Goal: Task Accomplishment & Management: Complete application form

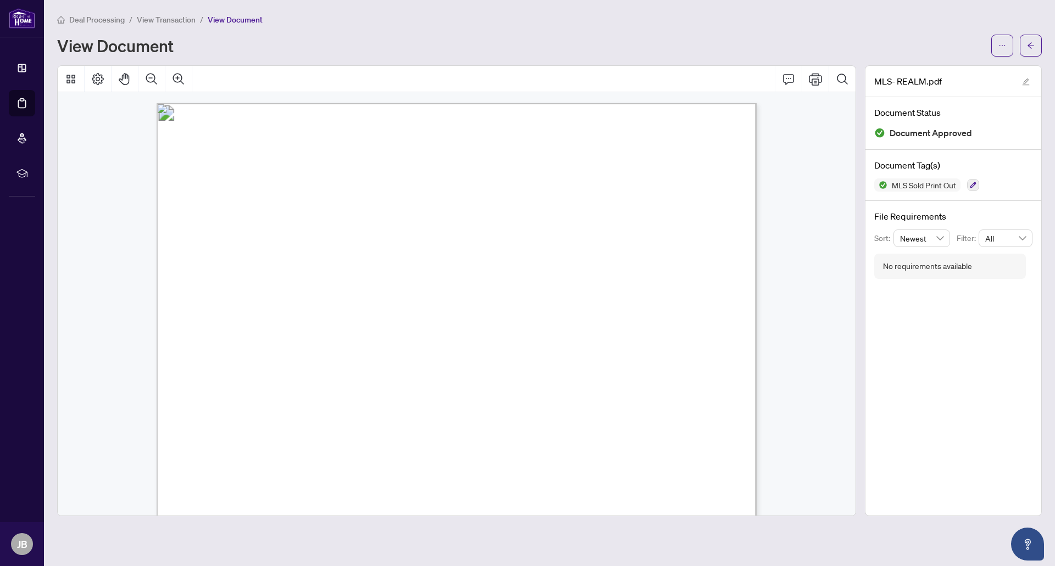
click at [102, 20] on span "Deal Processing" at bounding box center [96, 20] width 55 height 10
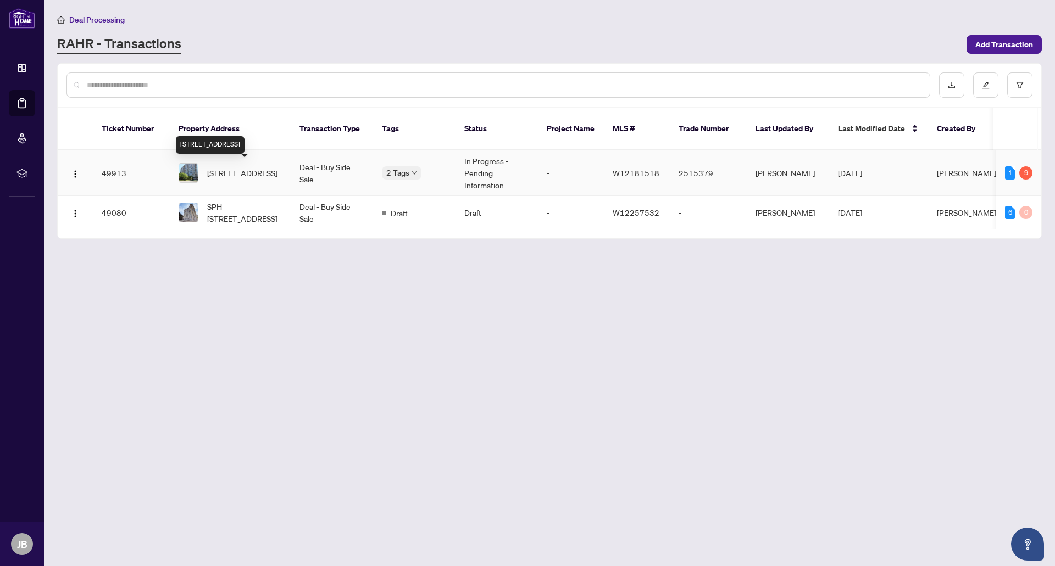
click at [238, 175] on span "[STREET_ADDRESS]" at bounding box center [242, 173] width 70 height 12
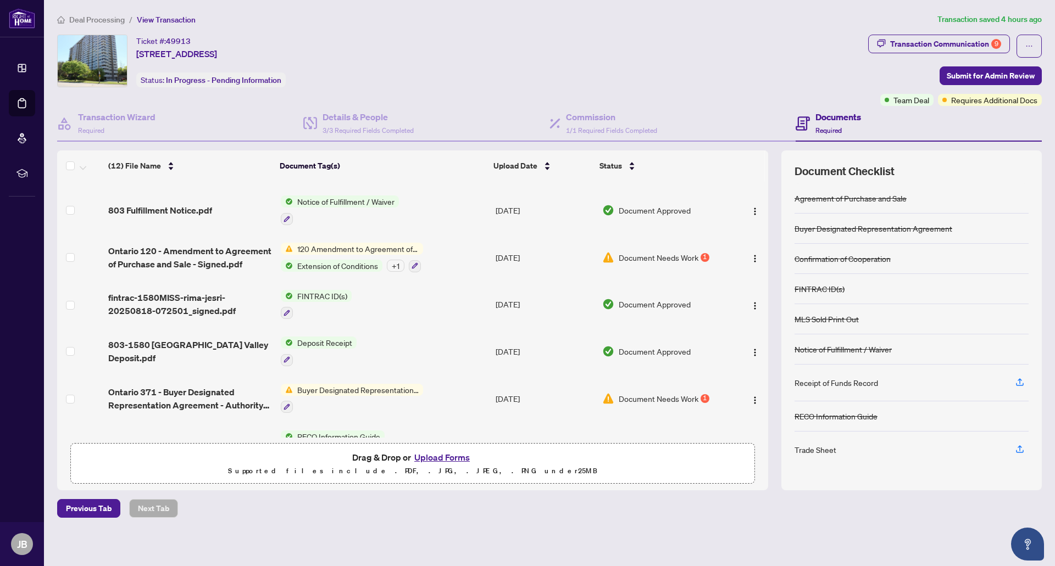
scroll to position [126, 0]
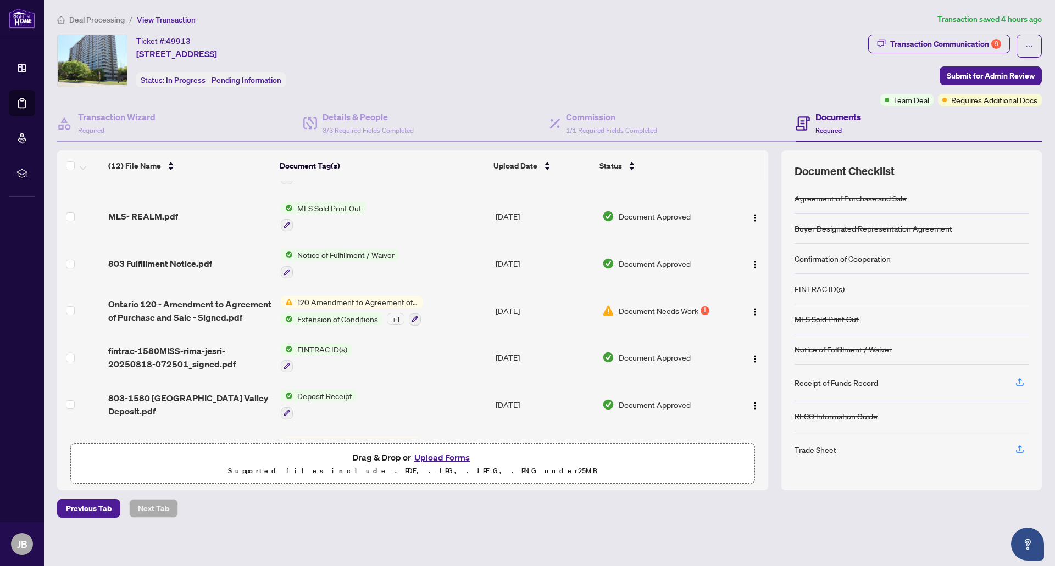
click at [649, 305] on span "Document Needs Work" at bounding box center [659, 311] width 80 height 12
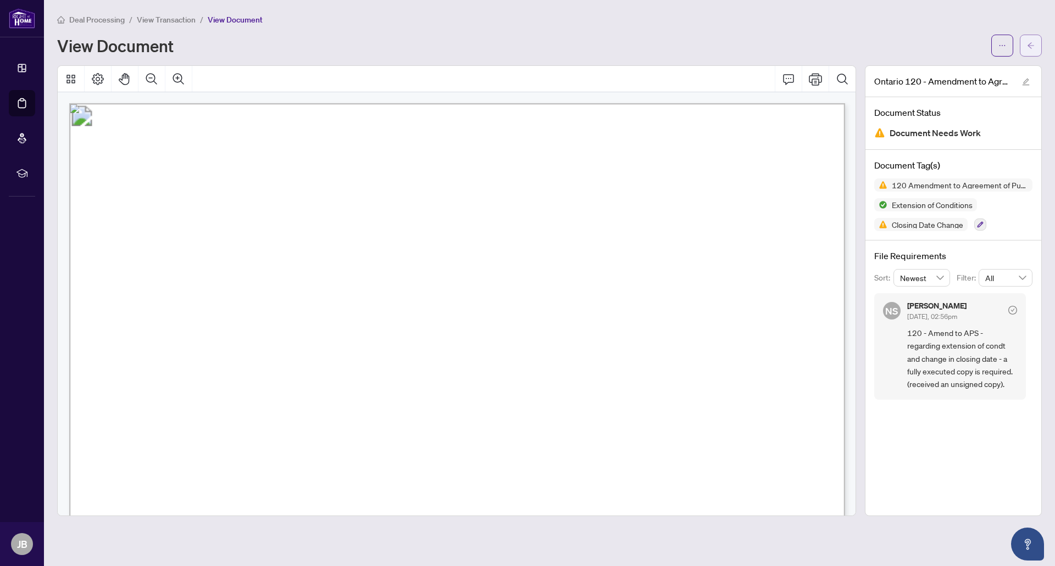
click at [1032, 44] on icon "arrow-left" at bounding box center [1031, 46] width 8 height 8
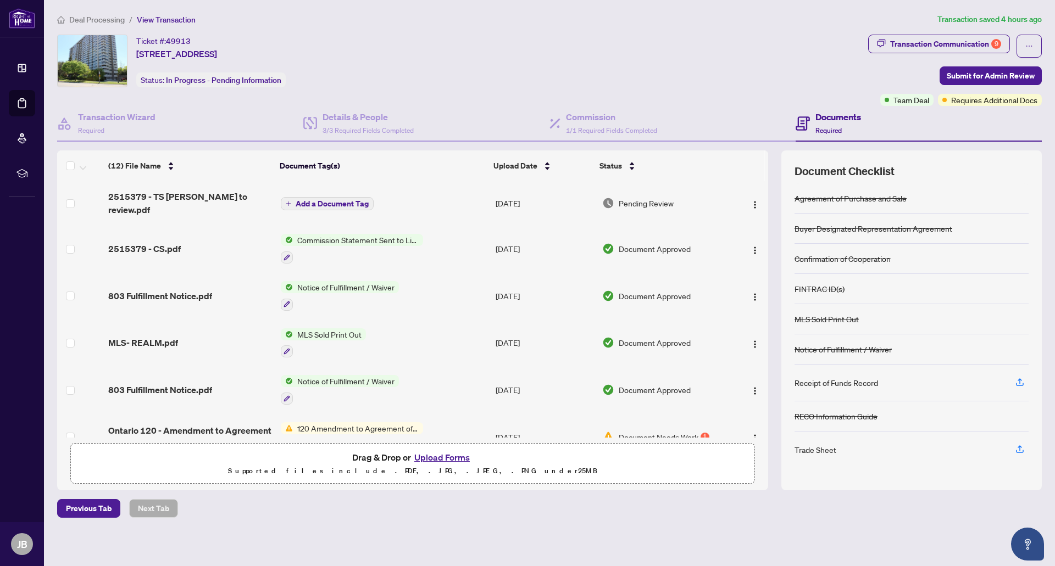
click at [395, 26] on div "Deal Processing / View Transaction Transaction saved 4 hours ago Ticket #: 4991…" at bounding box center [549, 265] width 993 height 505
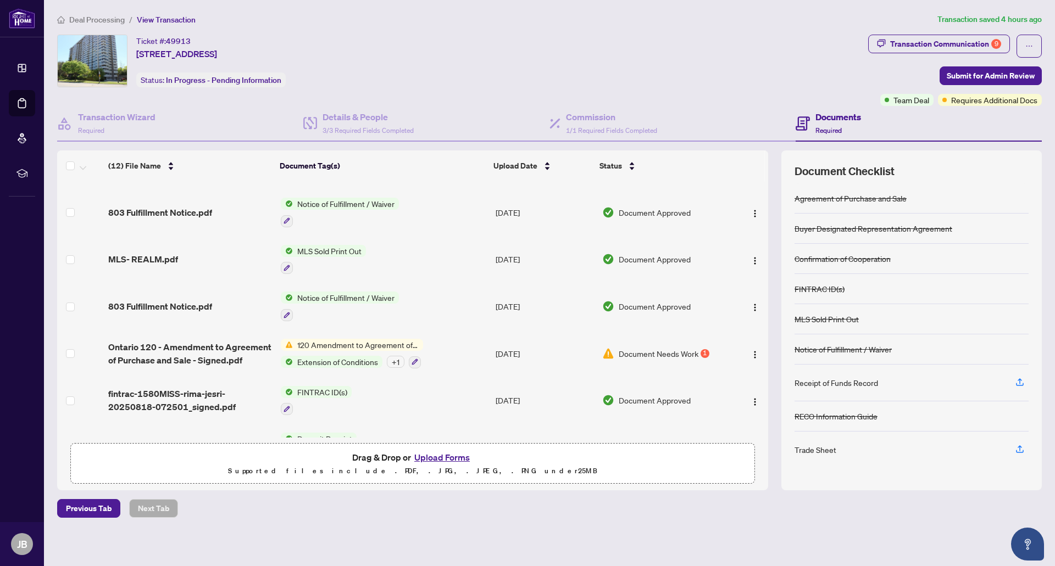
scroll to position [96, 0]
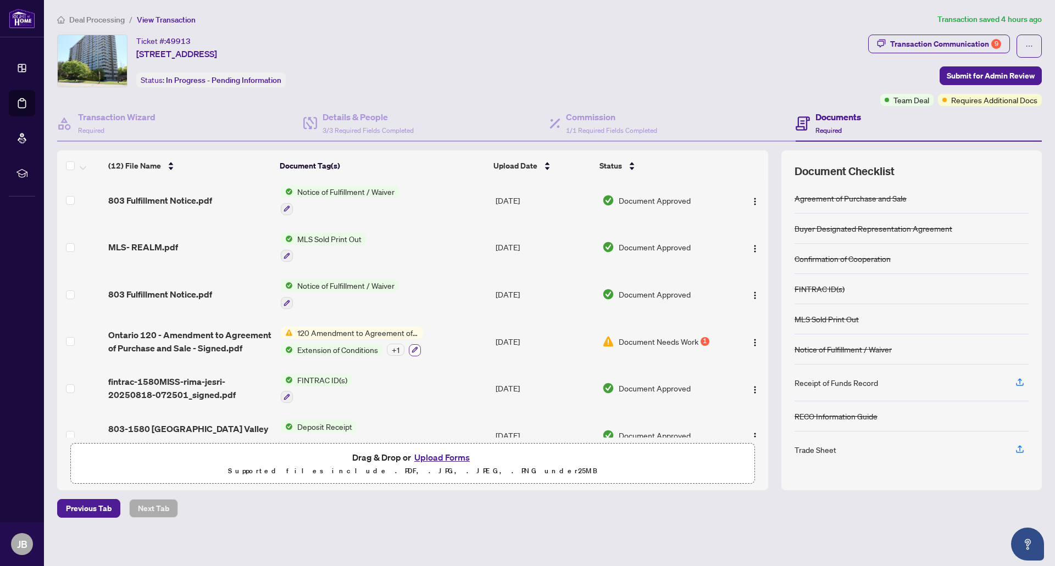
click at [415, 347] on icon "button" at bounding box center [415, 350] width 6 height 6
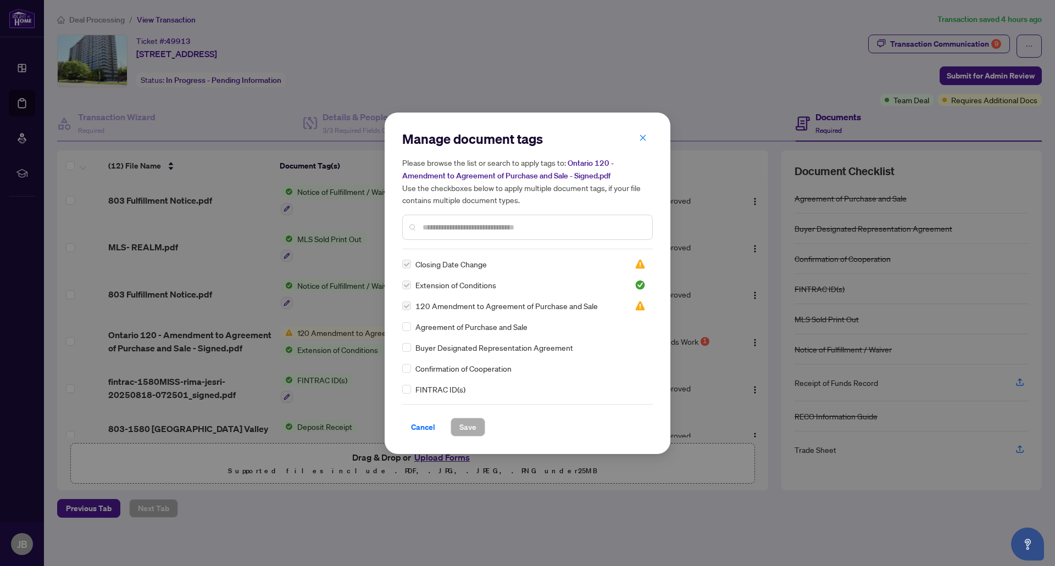
click at [439, 224] on input "text" at bounding box center [533, 227] width 221 height 12
click at [643, 141] on icon "close" at bounding box center [643, 138] width 8 height 8
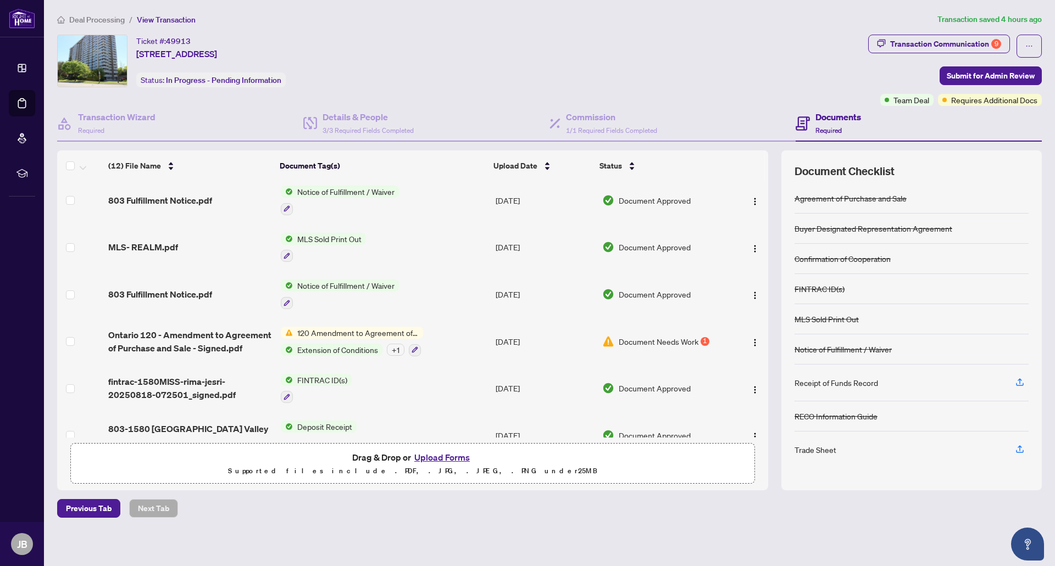
click at [76, 329] on td at bounding box center [80, 341] width 47 height 47
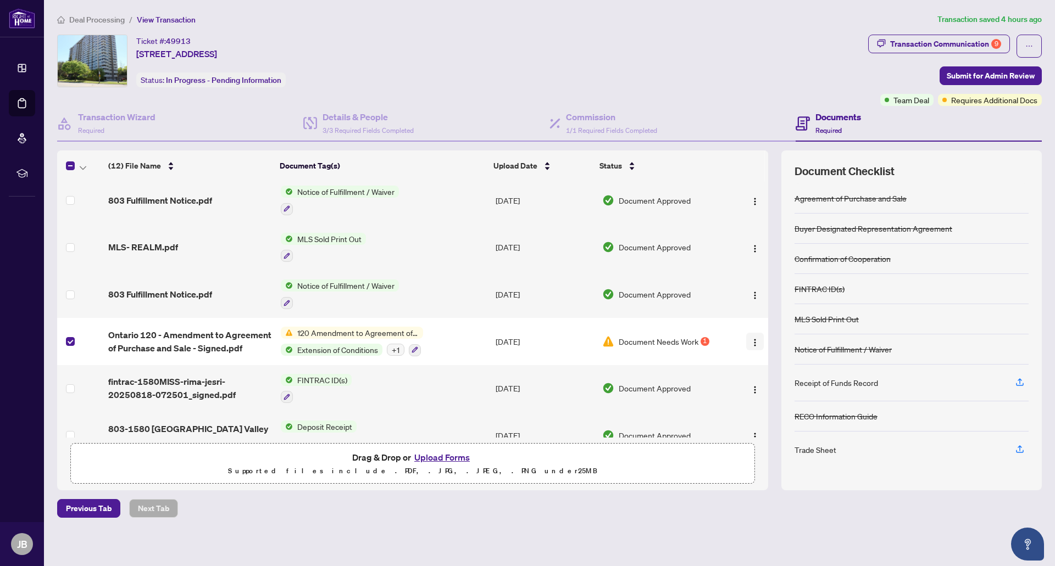
click at [751, 338] on img "button" at bounding box center [755, 342] width 9 height 9
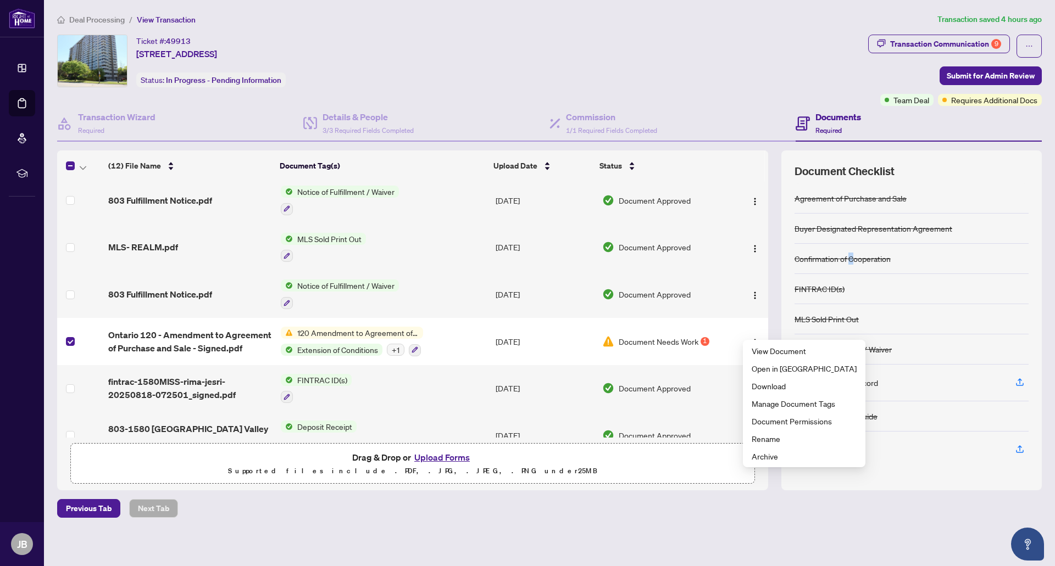
click at [853, 255] on div "Confirmation of Cooperation" at bounding box center [842, 259] width 96 height 12
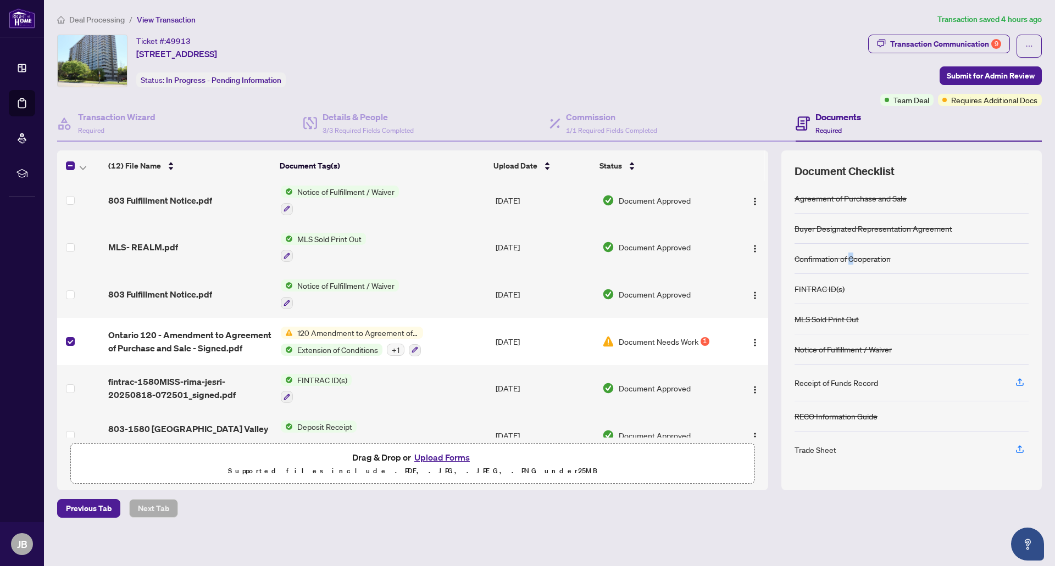
click at [465, 455] on button "Upload Forms" at bounding box center [442, 458] width 62 height 14
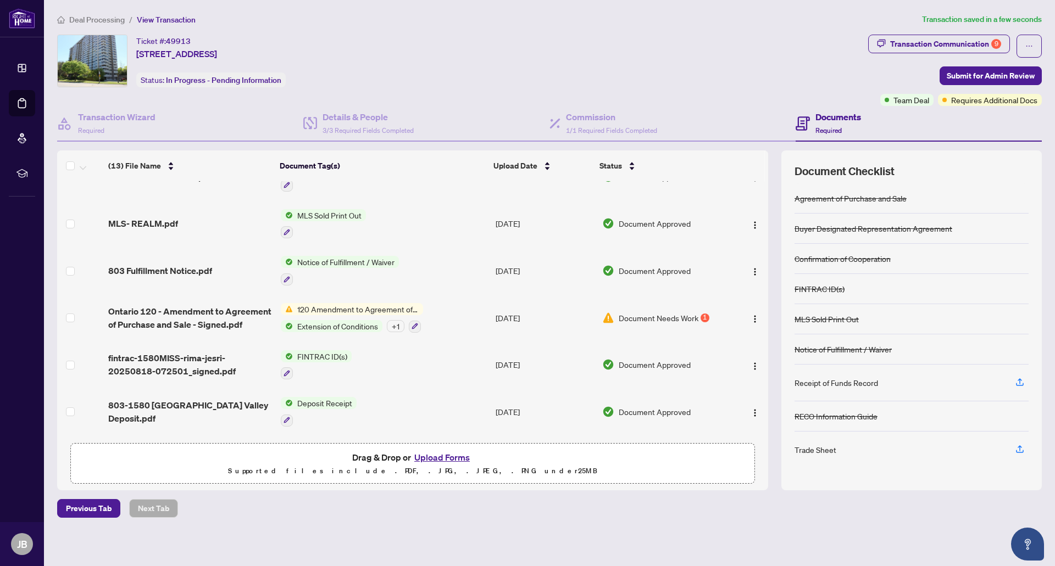
scroll to position [0, 0]
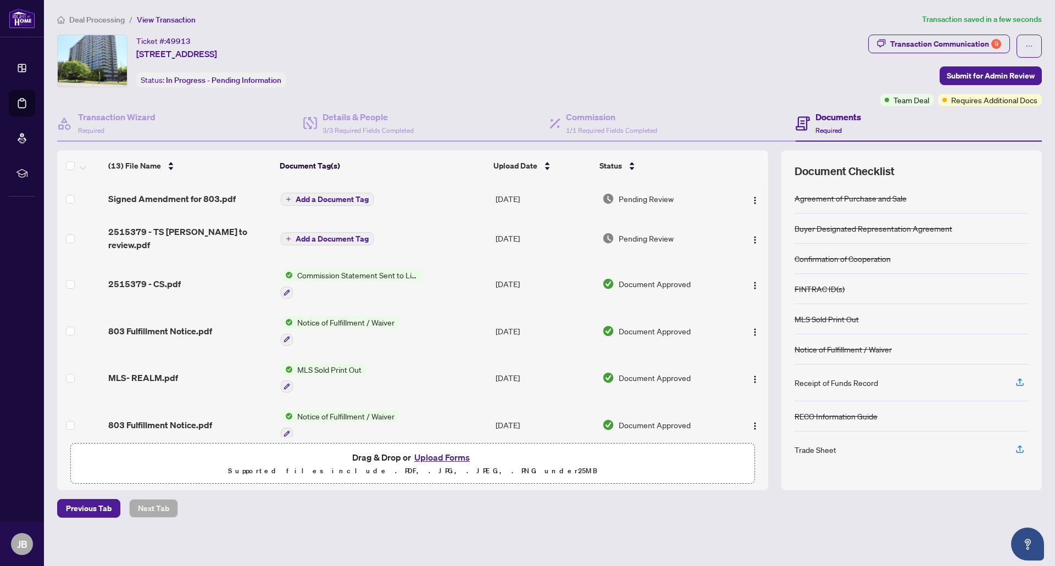
click at [308, 199] on span "Add a Document Tag" at bounding box center [332, 200] width 73 height 8
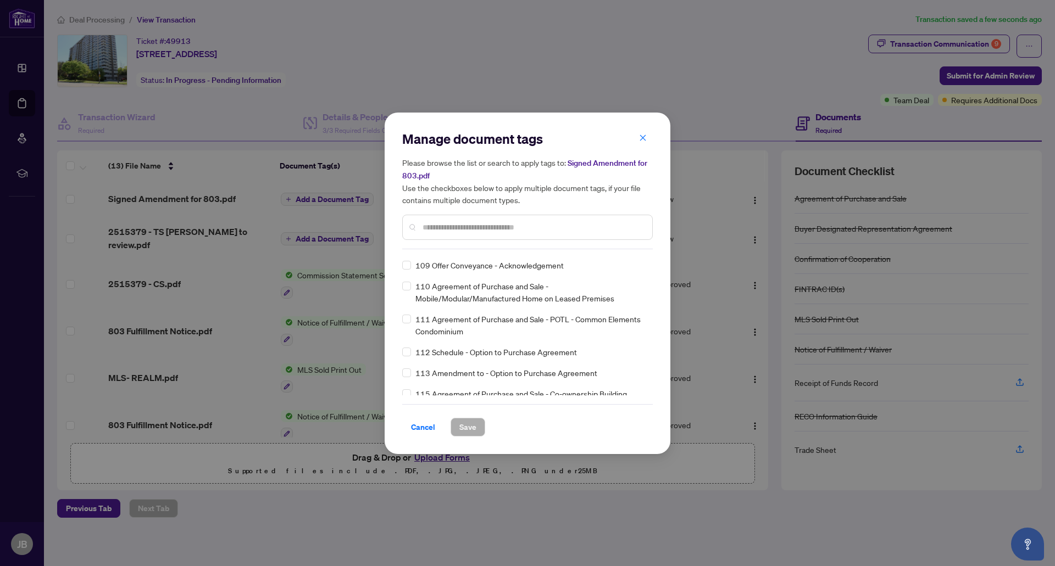
scroll to position [2879, 0]
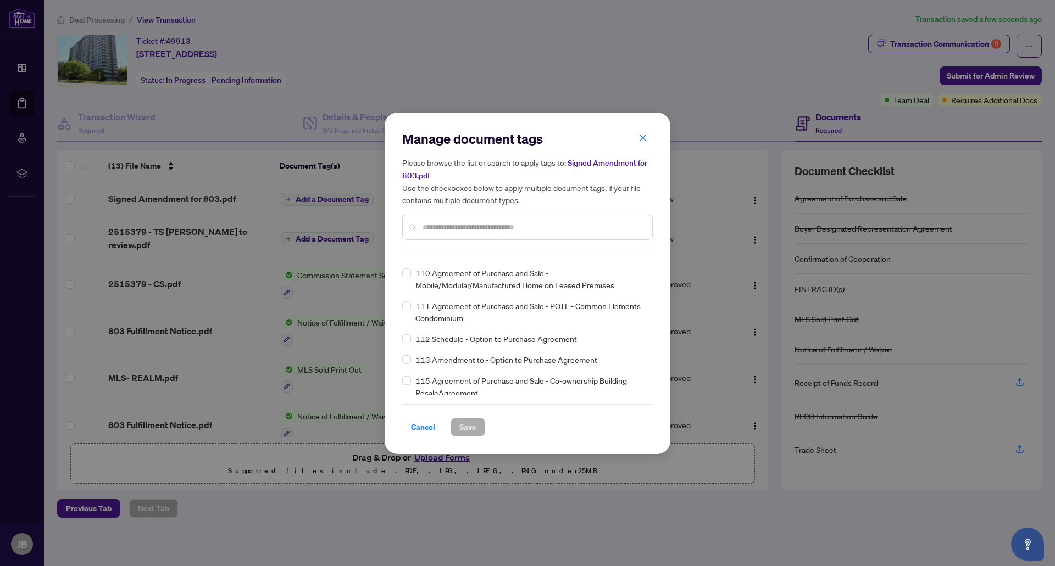
click at [422, 425] on span "Cancel" at bounding box center [423, 428] width 24 height 18
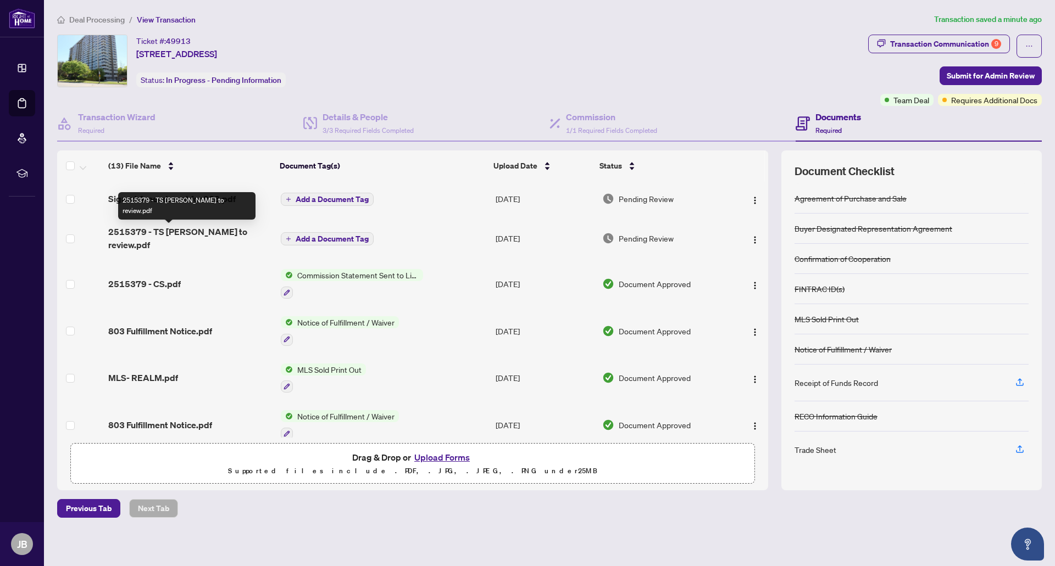
click at [188, 232] on span "2515379 - TS [PERSON_NAME] to review.pdf" at bounding box center [189, 238] width 163 height 26
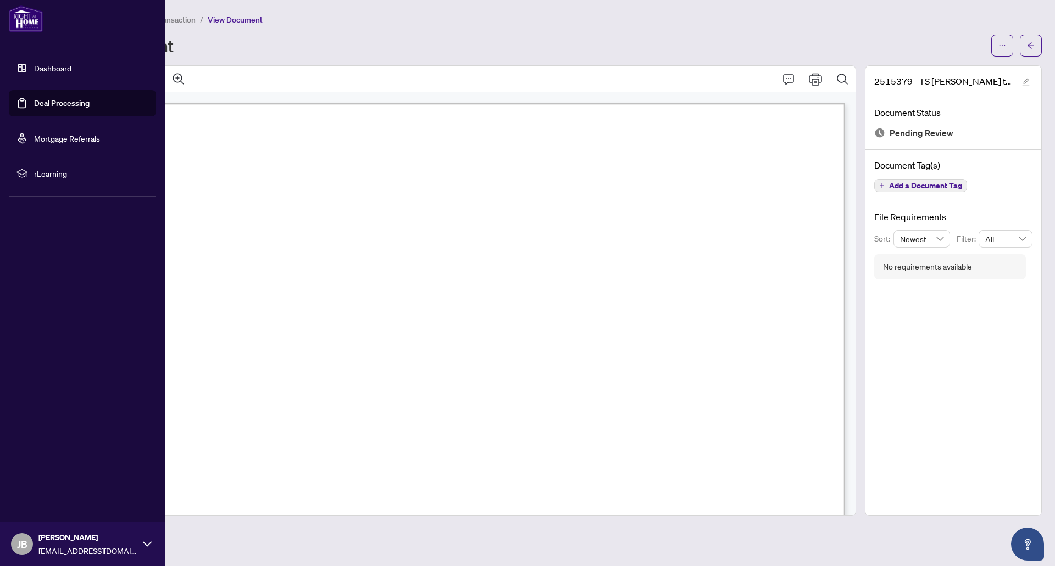
click at [34, 63] on link "Dashboard" at bounding box center [52, 68] width 37 height 10
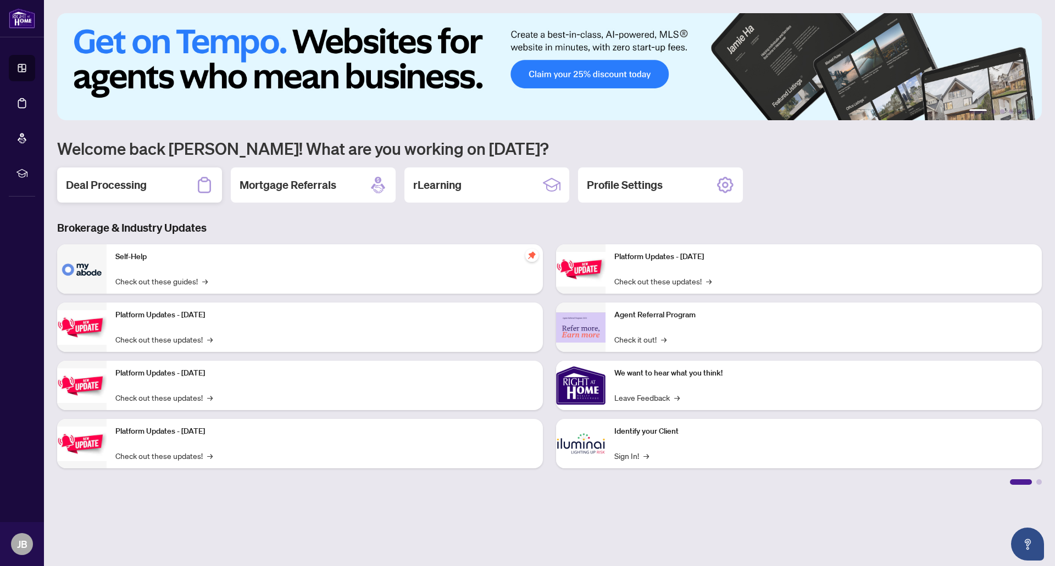
click at [96, 184] on h2 "Deal Processing" at bounding box center [106, 184] width 81 height 15
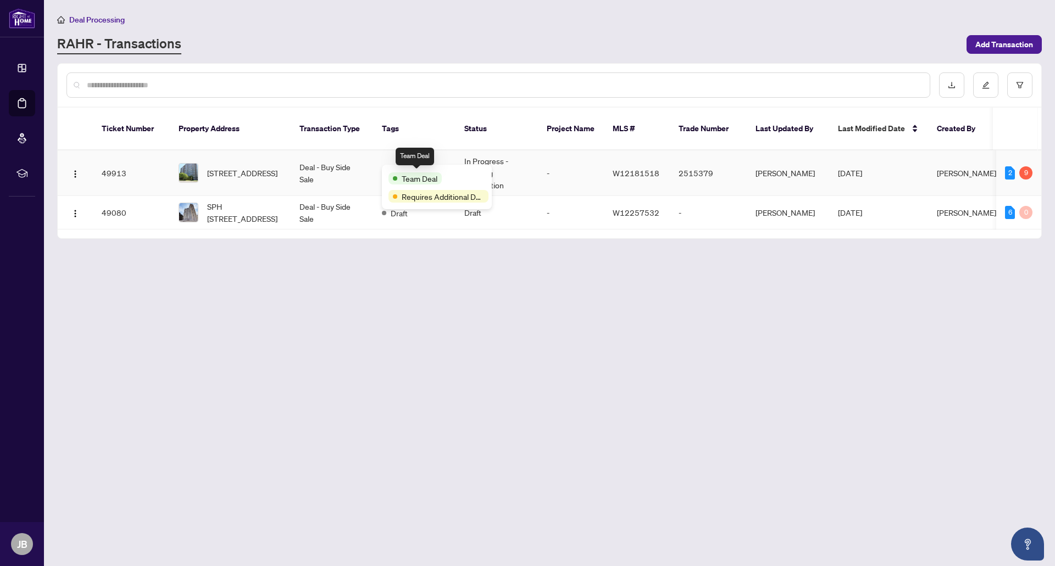
click at [417, 173] on span "Team Deal" at bounding box center [420, 179] width 36 height 12
click at [223, 168] on span "[STREET_ADDRESS]" at bounding box center [242, 173] width 70 height 12
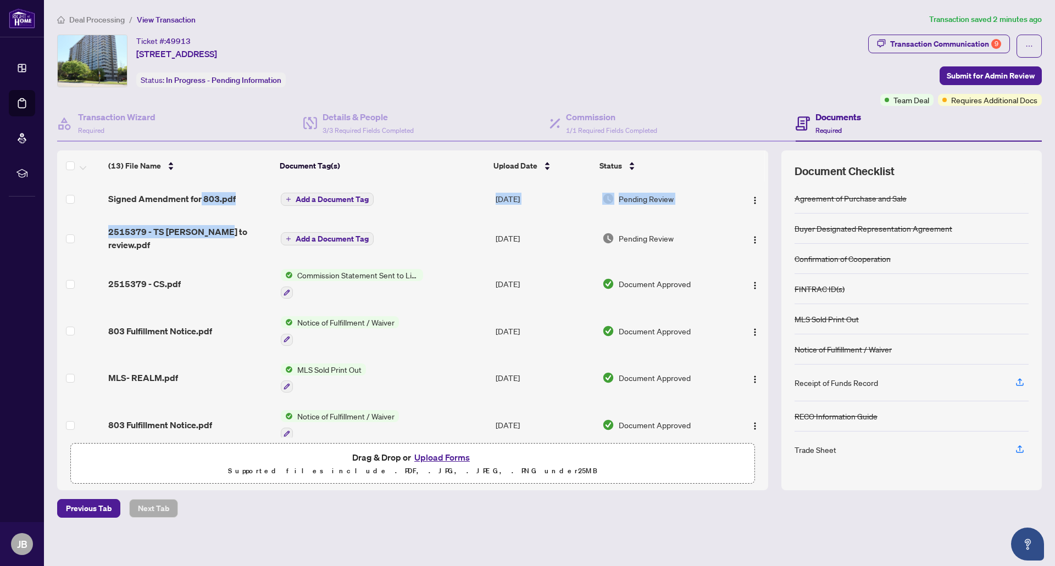
drag, startPoint x: 197, startPoint y: 196, endPoint x: 208, endPoint y: 214, distance: 21.5
click at [208, 214] on td "Signed Amendment for 803.pdf" at bounding box center [190, 198] width 172 height 35
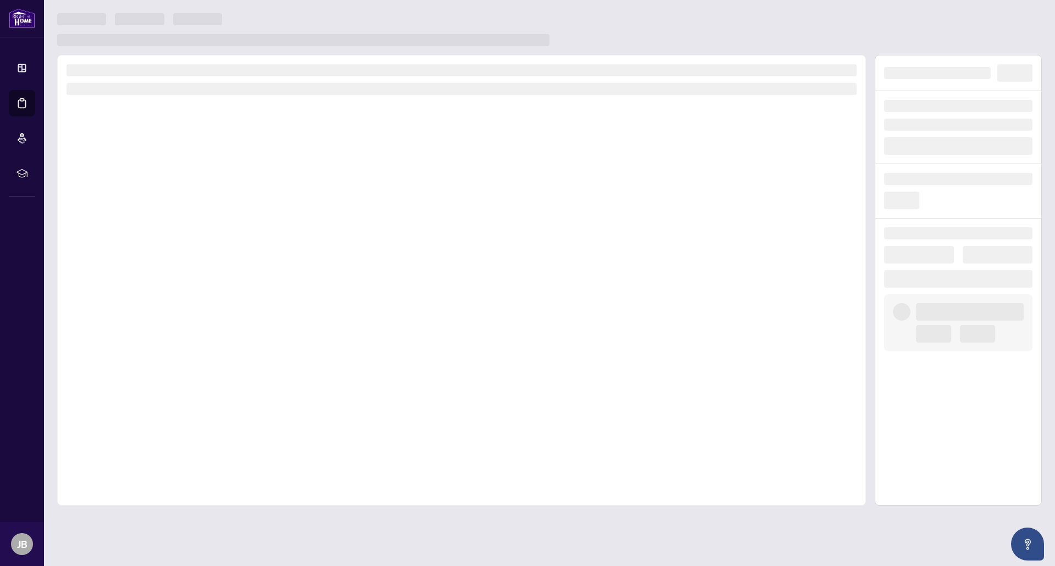
click at [235, 194] on div at bounding box center [461, 280] width 809 height 451
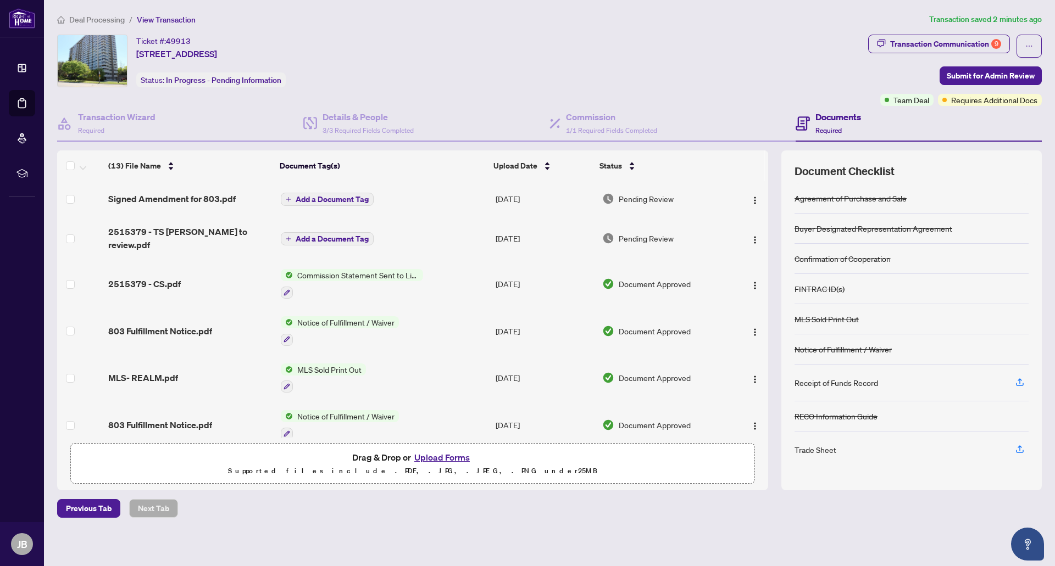
click at [309, 197] on span "Add a Document Tag" at bounding box center [332, 200] width 73 height 8
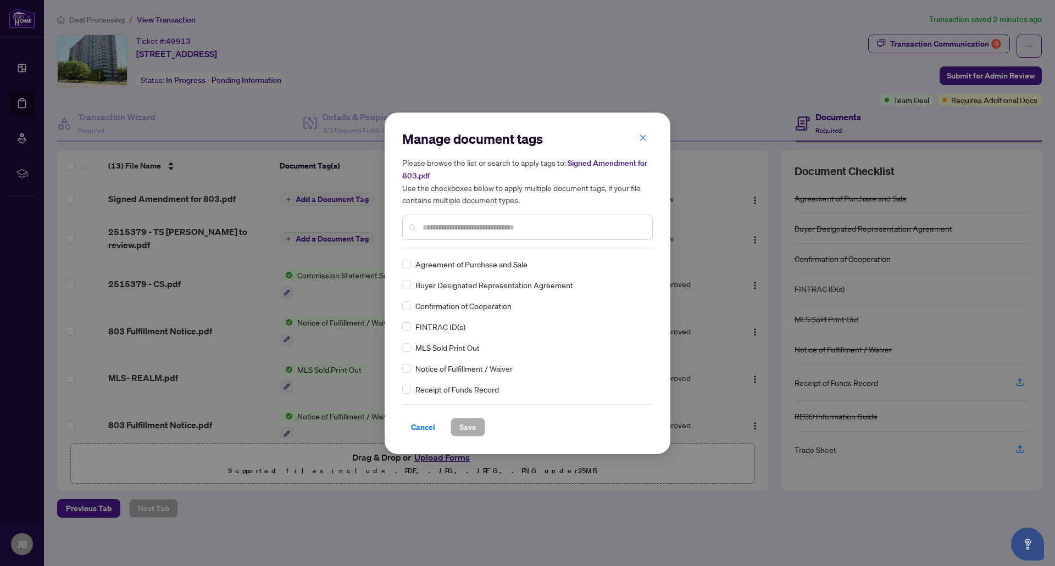
click at [480, 223] on input "text" at bounding box center [533, 227] width 221 height 12
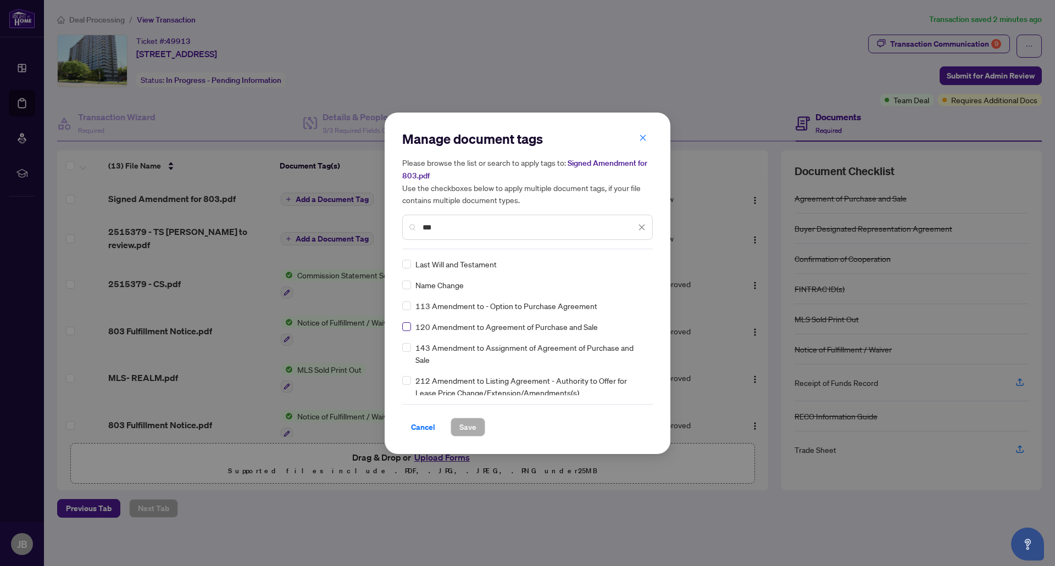
type input "***"
click at [472, 425] on button "Save" at bounding box center [468, 427] width 35 height 19
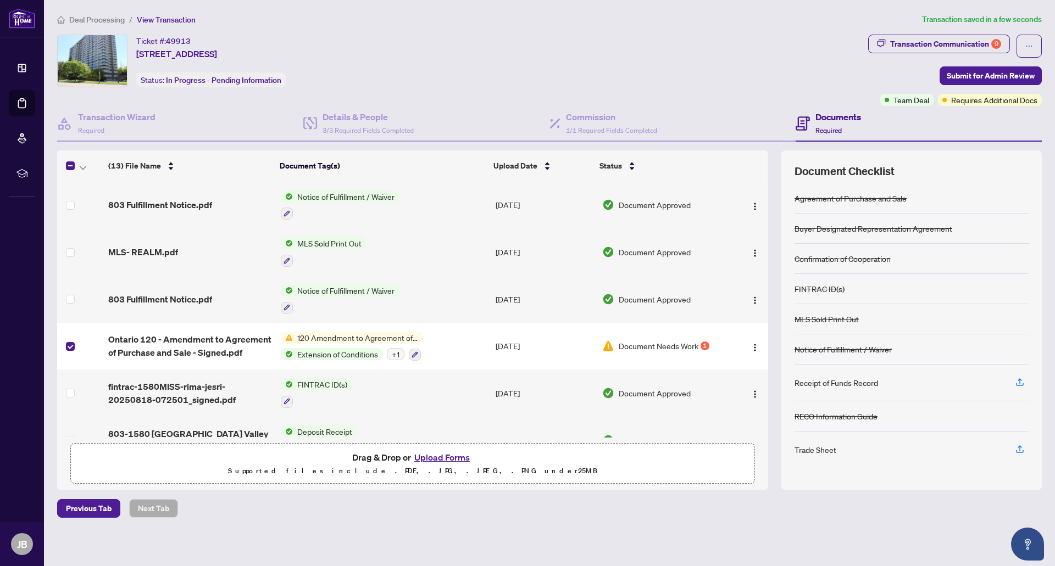
scroll to position [139, 0]
click at [445, 457] on button "Upload Forms" at bounding box center [442, 458] width 62 height 14
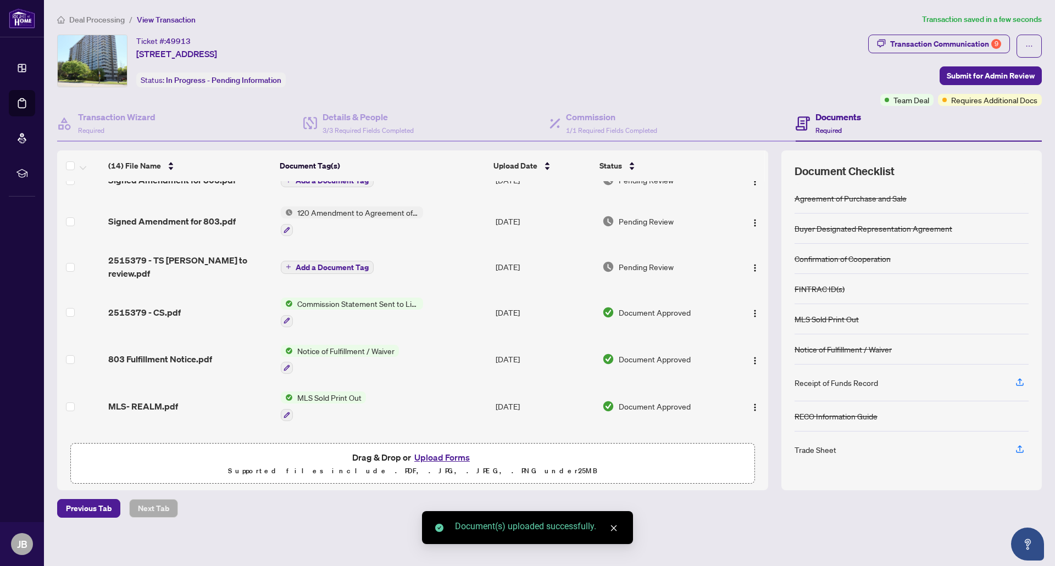
scroll to position [0, 0]
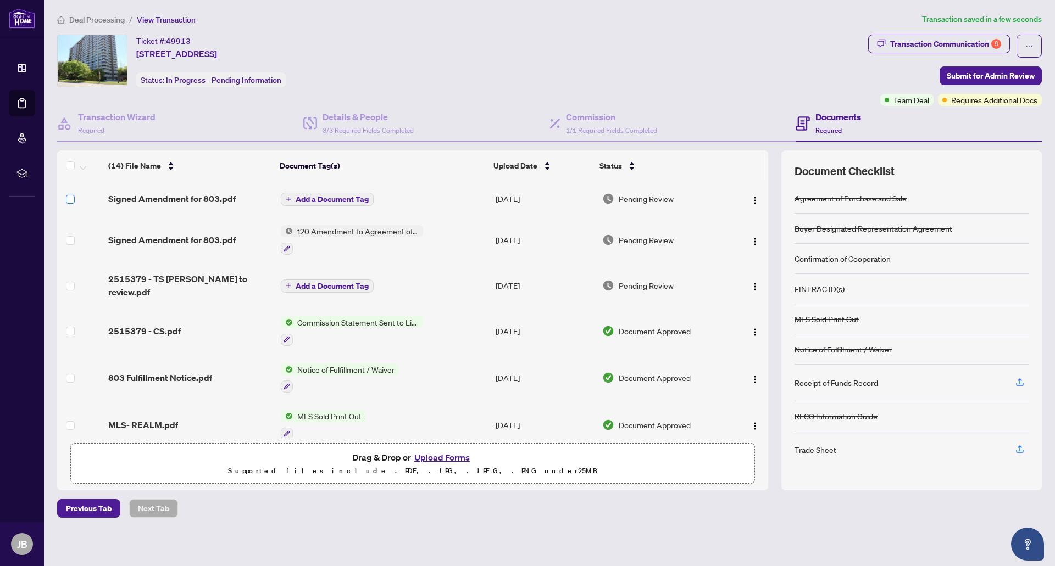
click at [70, 193] on label at bounding box center [70, 199] width 9 height 12
click at [753, 202] on img "button" at bounding box center [755, 200] width 9 height 9
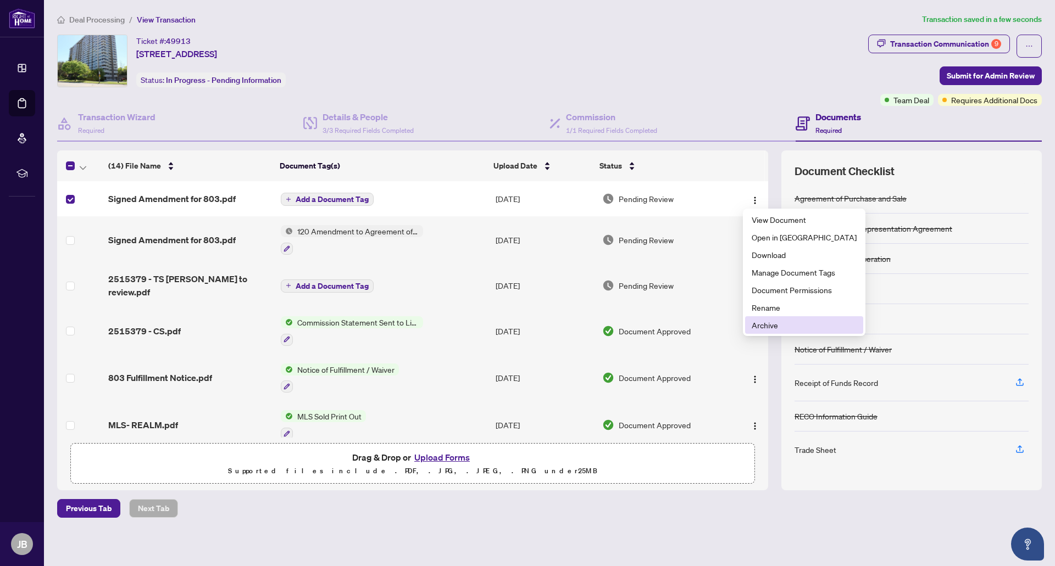
click at [764, 322] on span "Archive" at bounding box center [804, 325] width 105 height 12
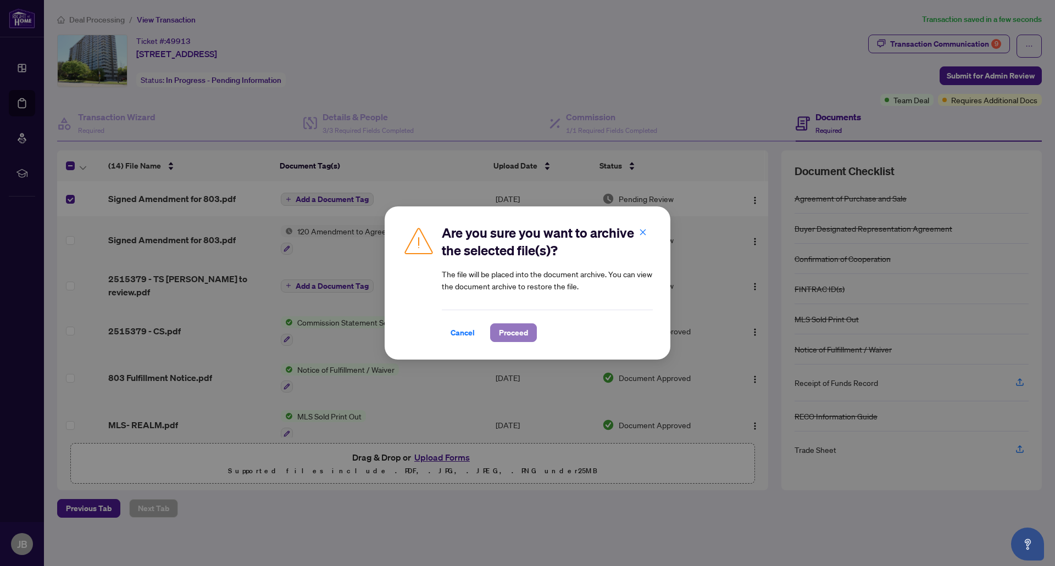
click at [508, 335] on span "Proceed" at bounding box center [513, 333] width 29 height 18
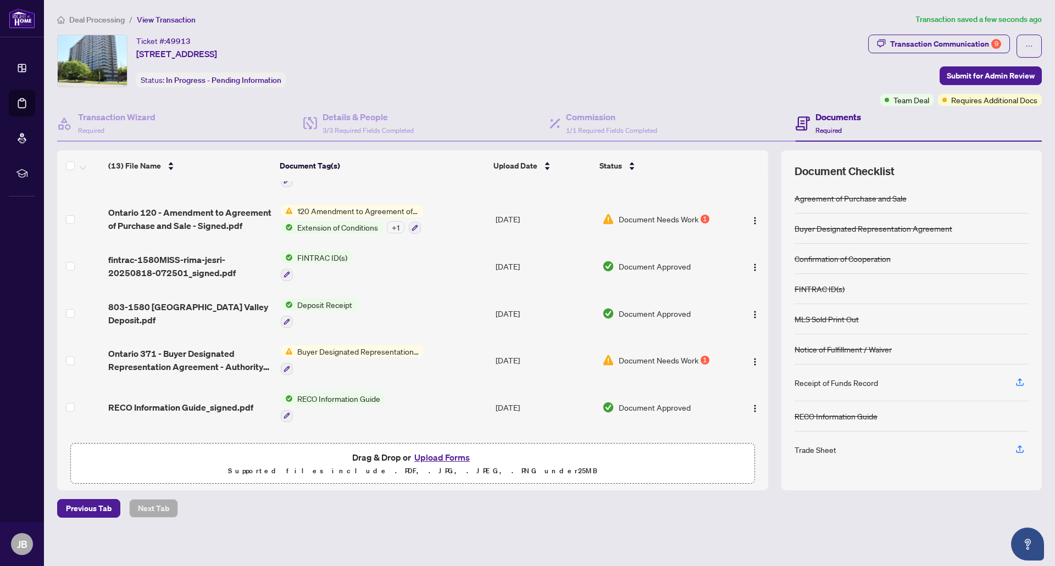
scroll to position [273, 0]
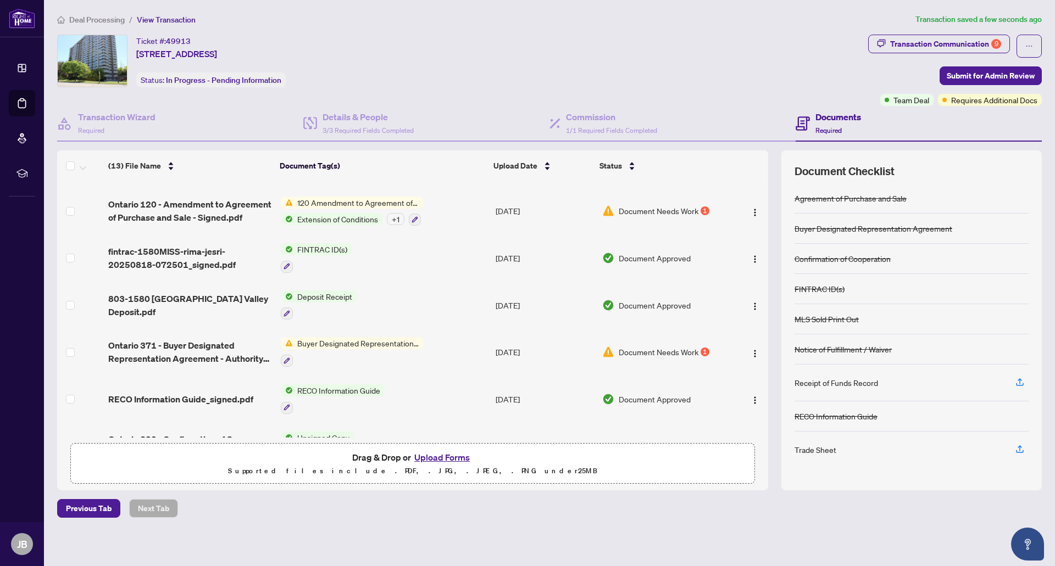
click at [683, 346] on span "Document Needs Work" at bounding box center [659, 352] width 80 height 12
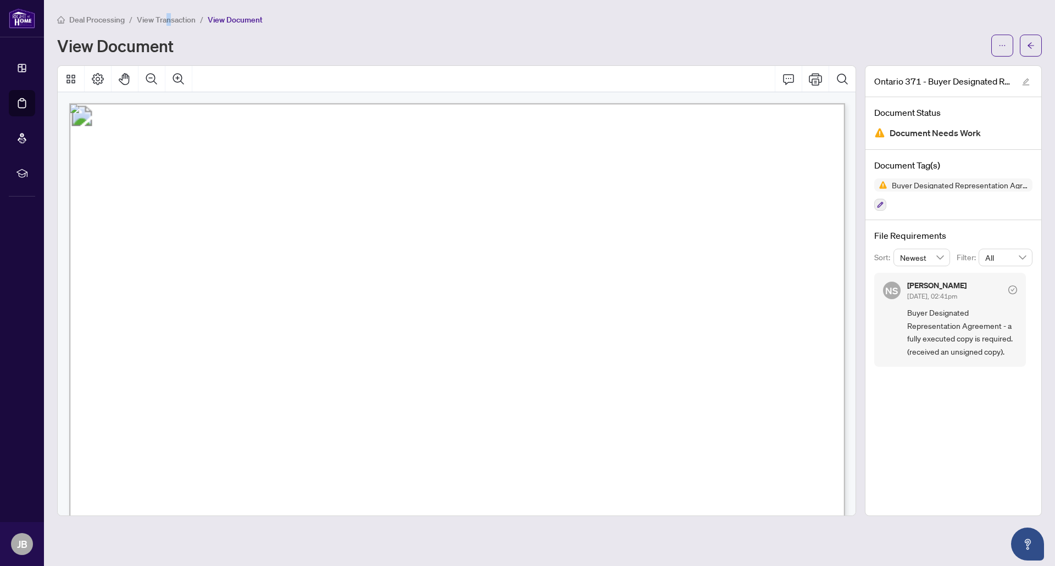
click at [170, 23] on span "View Transaction" at bounding box center [166, 20] width 59 height 10
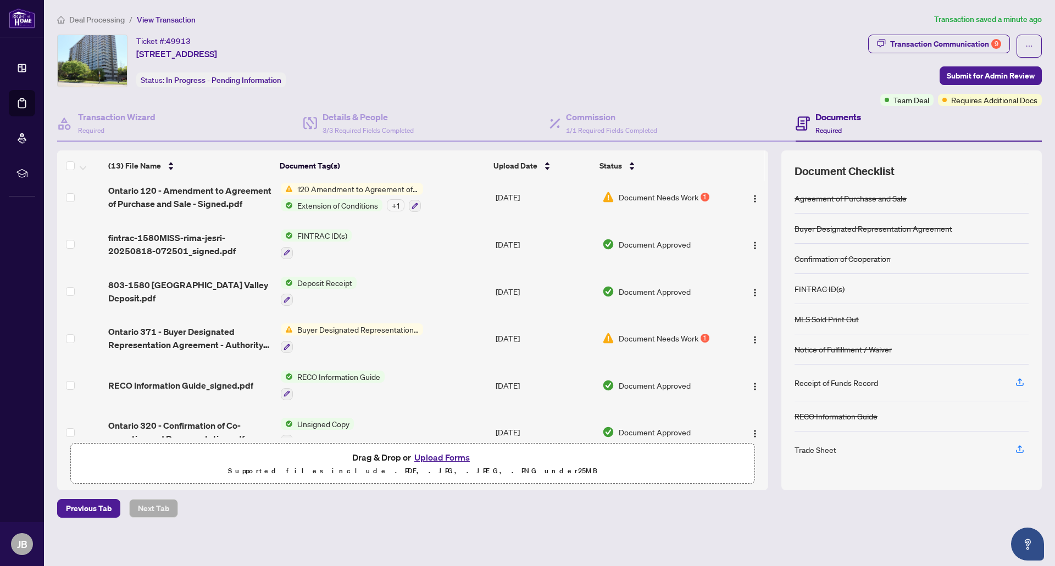
scroll to position [288, 0]
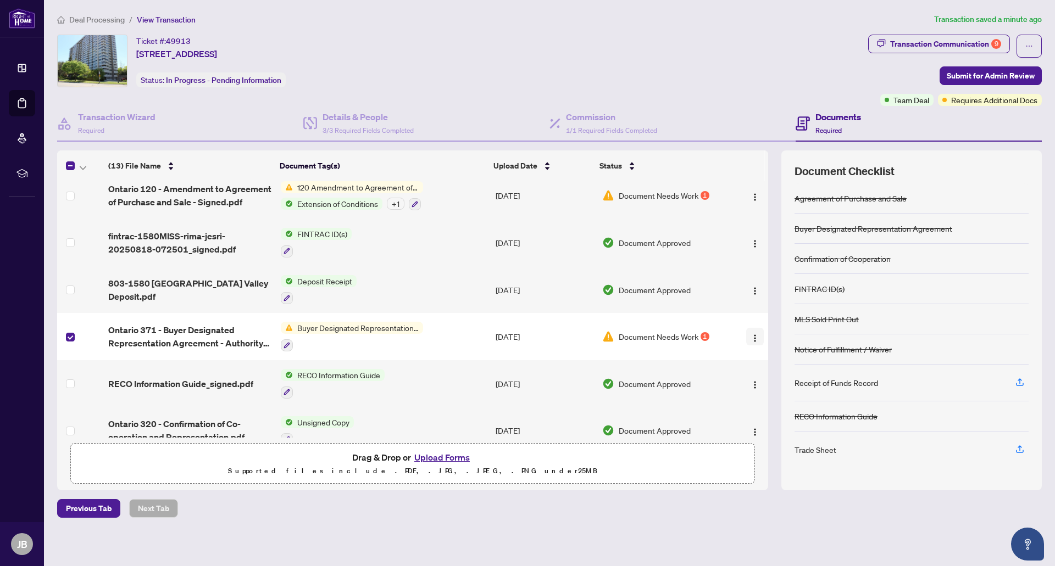
click at [752, 334] on img "button" at bounding box center [755, 338] width 9 height 9
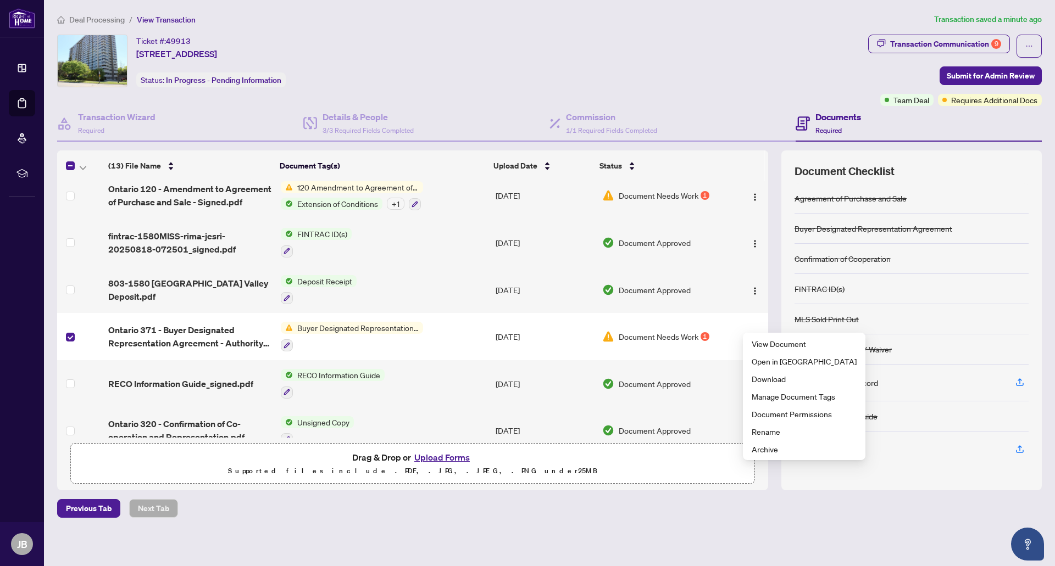
click at [452, 456] on button "Upload Forms" at bounding box center [442, 458] width 62 height 14
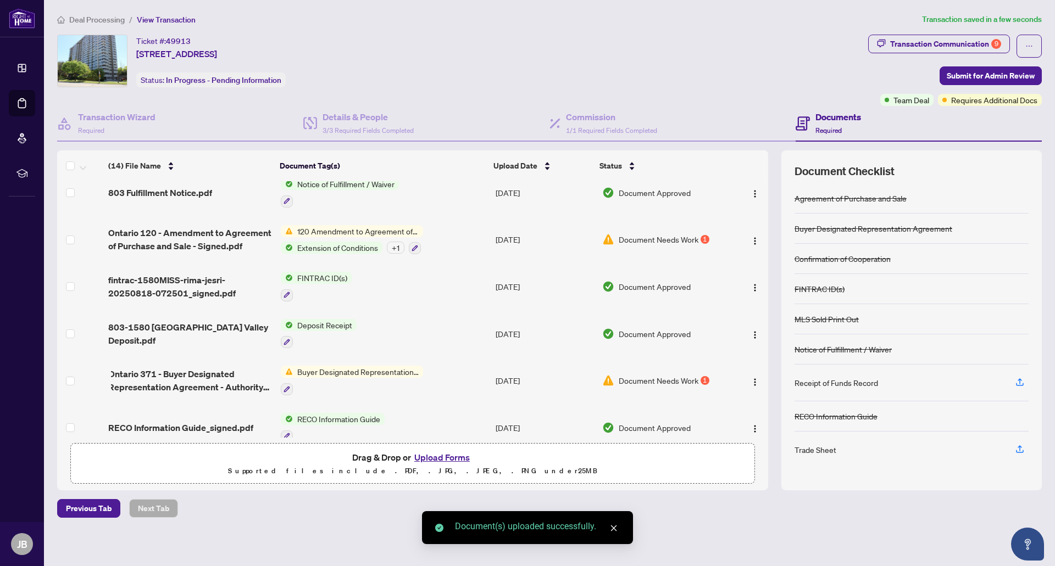
scroll to position [0, 0]
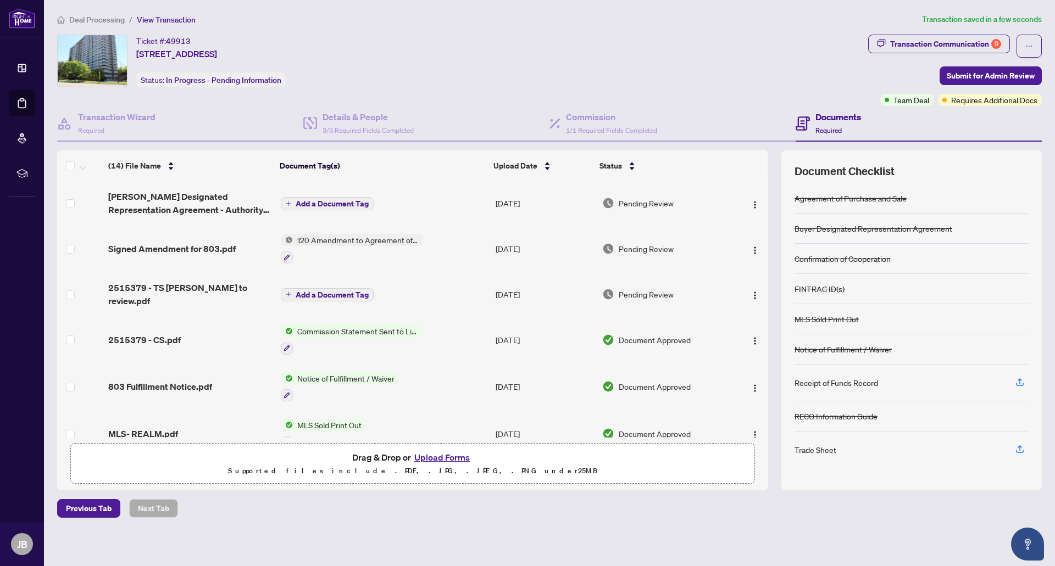
click at [319, 206] on span "Add a Document Tag" at bounding box center [332, 204] width 73 height 8
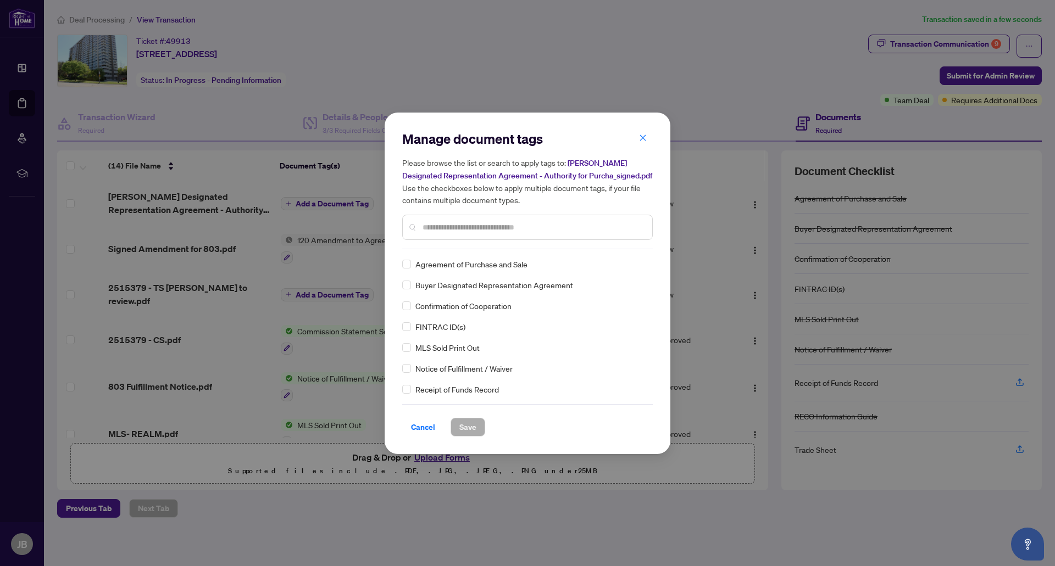
click at [481, 249] on div "Manage document tags Please browse the list or search to apply tags to: RIMA Bu…" at bounding box center [527, 189] width 251 height 119
click at [464, 232] on input "text" at bounding box center [533, 227] width 221 height 12
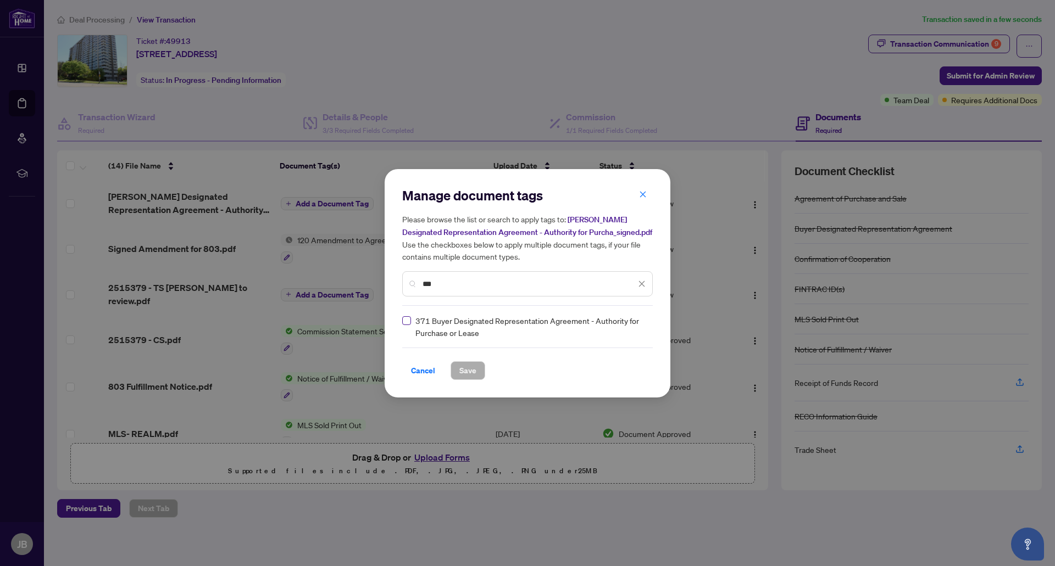
type input "***"
click at [407, 327] on label at bounding box center [406, 321] width 9 height 12
click at [408, 327] on label at bounding box center [406, 321] width 9 height 12
click at [475, 371] on button "Save" at bounding box center [468, 371] width 35 height 19
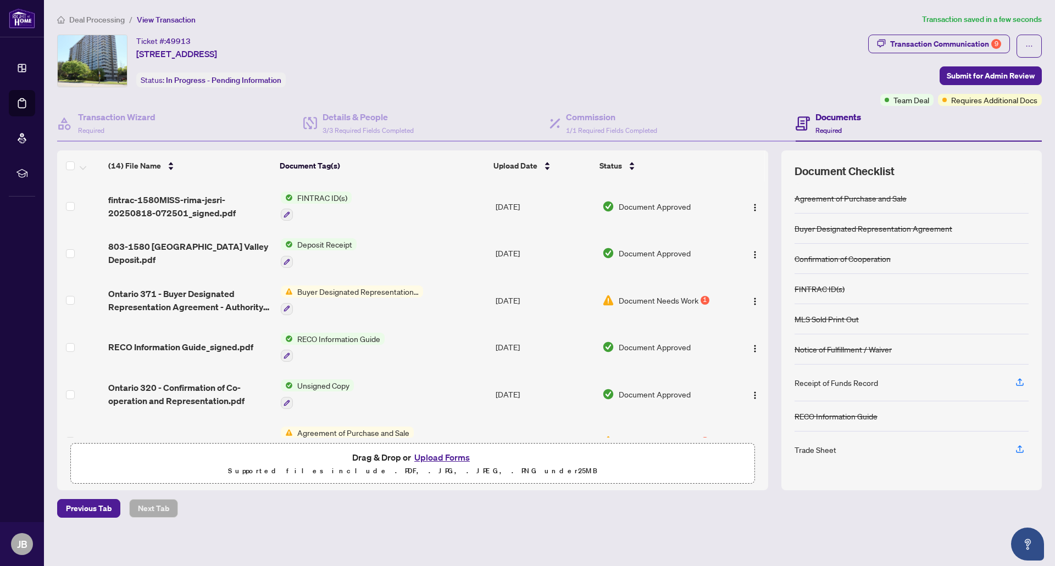
scroll to position [387, 0]
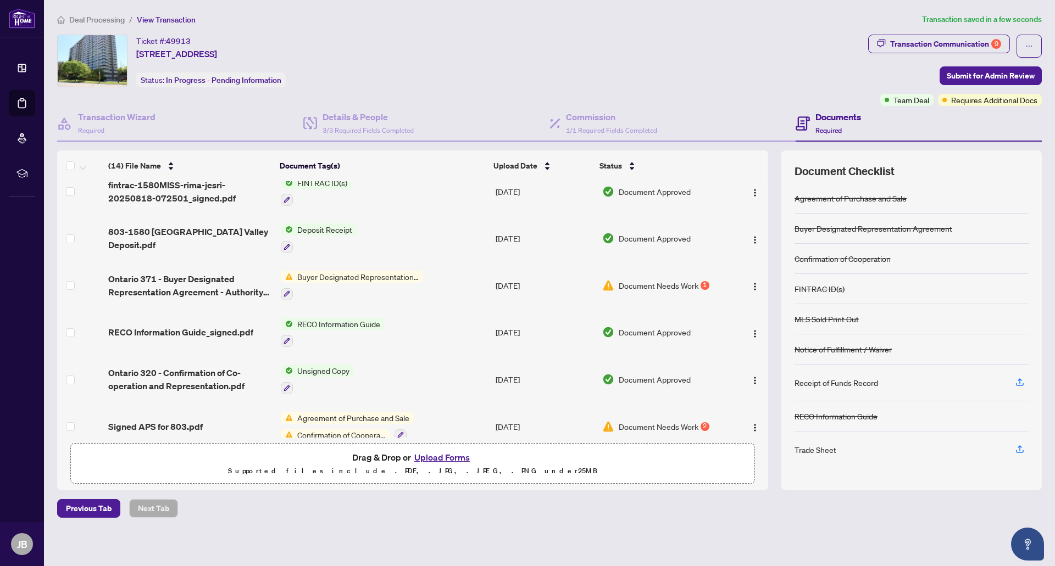
click at [380, 412] on span "Agreement of Purchase and Sale" at bounding box center [353, 418] width 121 height 12
click at [401, 432] on icon "button" at bounding box center [400, 435] width 7 height 7
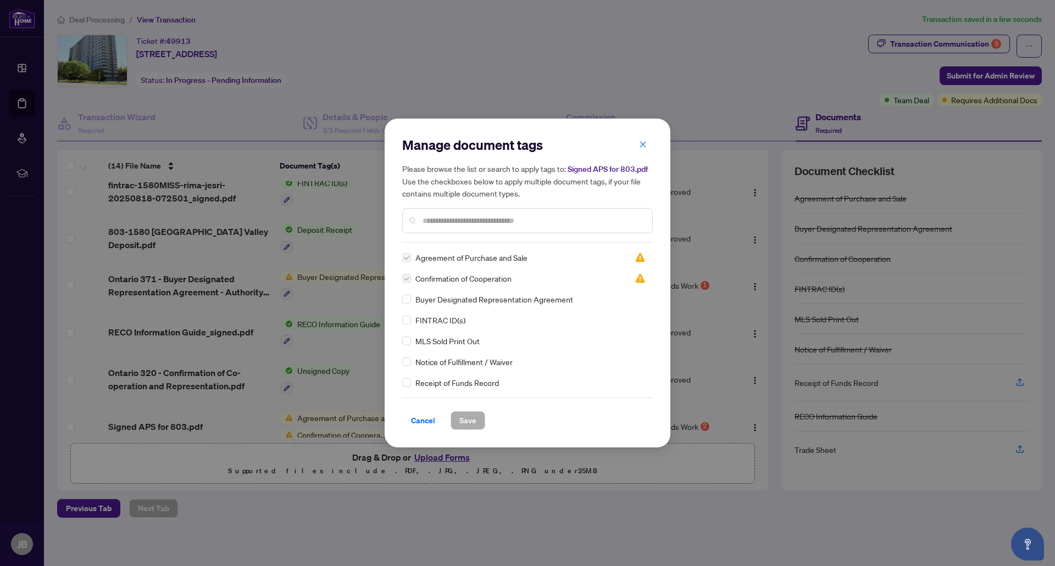
click at [641, 163] on h5 "Please browse the list or search to apply tags to: Signed APS for 803.pdf Use t…" at bounding box center [527, 181] width 251 height 37
drag, startPoint x: 640, startPoint y: 136, endPoint x: 585, endPoint y: 193, distance: 79.3
click at [640, 141] on icon "close" at bounding box center [643, 144] width 6 height 6
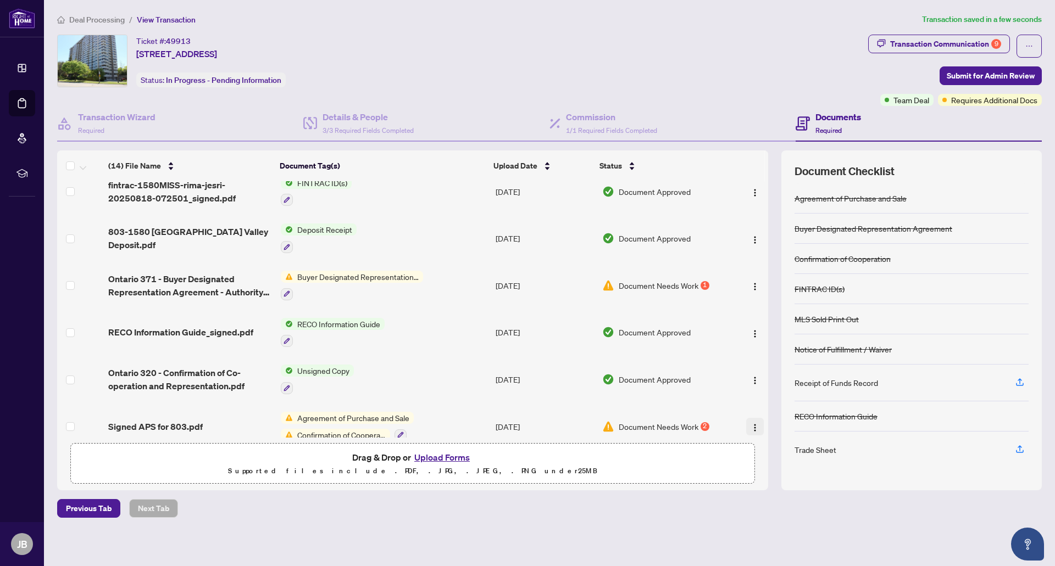
click at [751, 421] on span "button" at bounding box center [755, 427] width 9 height 12
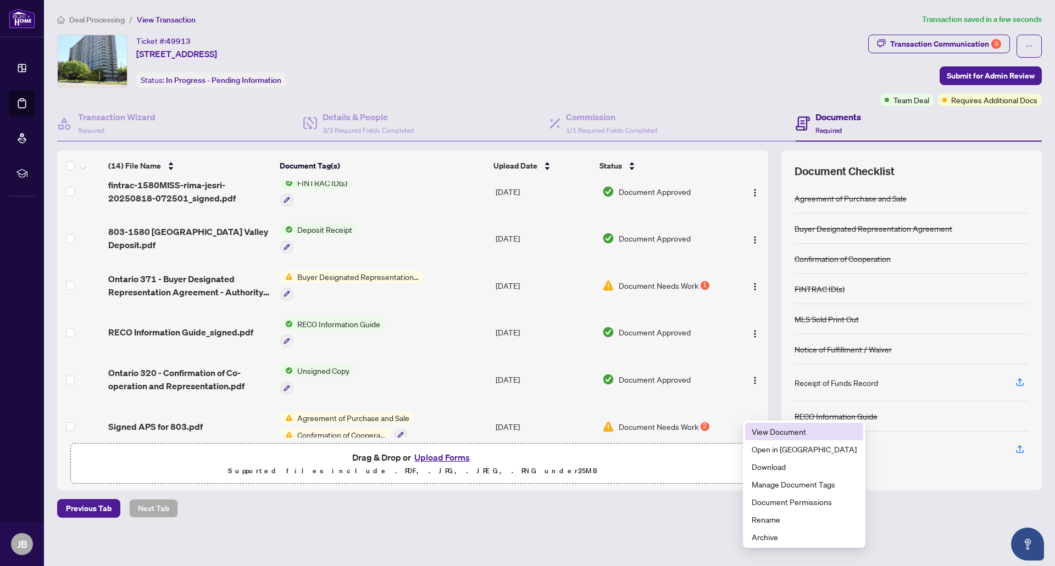
click at [751, 429] on li "View Document" at bounding box center [804, 432] width 118 height 18
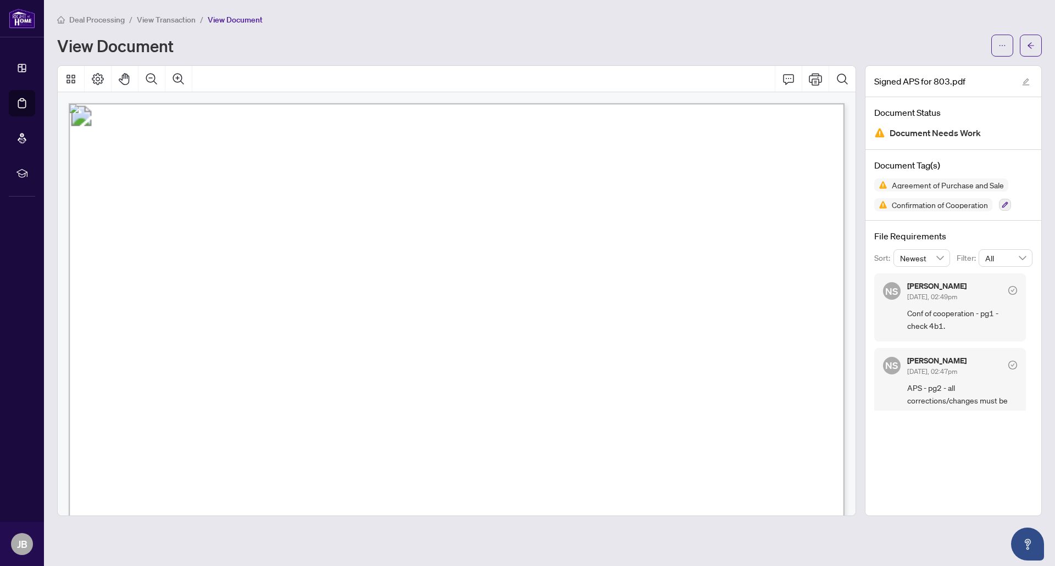
click at [962, 314] on span "Conf of cooperation - pg1 - check 4b1." at bounding box center [962, 320] width 110 height 26
click at [962, 315] on span "Conf of cooperation - pg1 - check 4b1." at bounding box center [962, 320] width 110 height 26
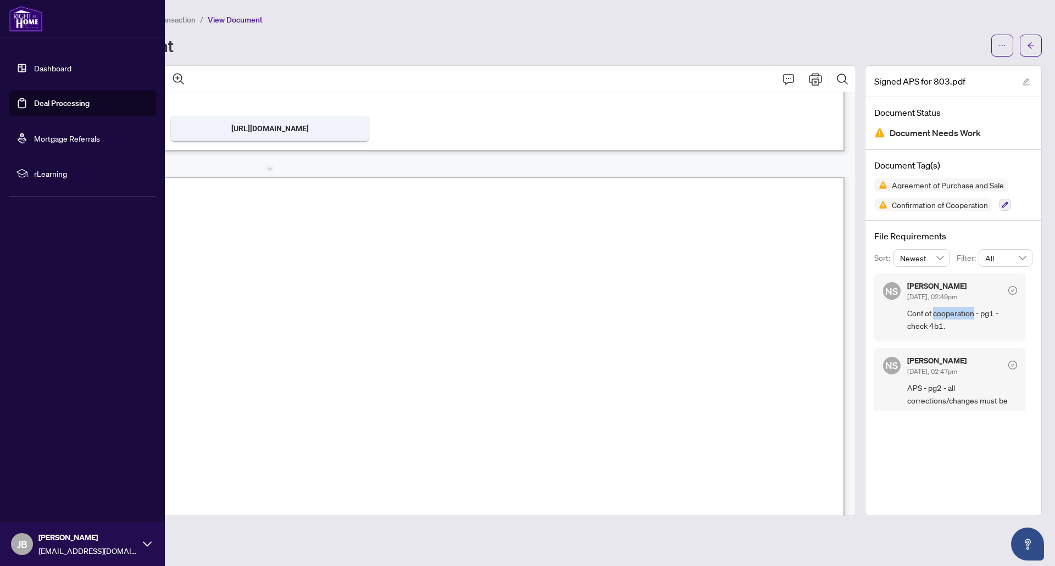
click at [34, 63] on link "Dashboard" at bounding box center [52, 68] width 37 height 10
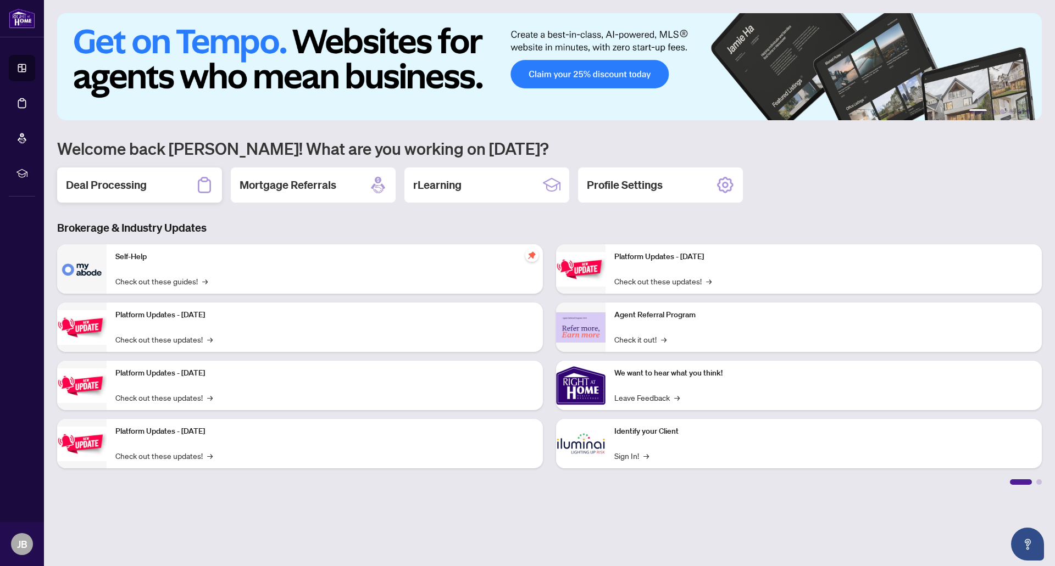
click at [135, 186] on h2 "Deal Processing" at bounding box center [106, 184] width 81 height 15
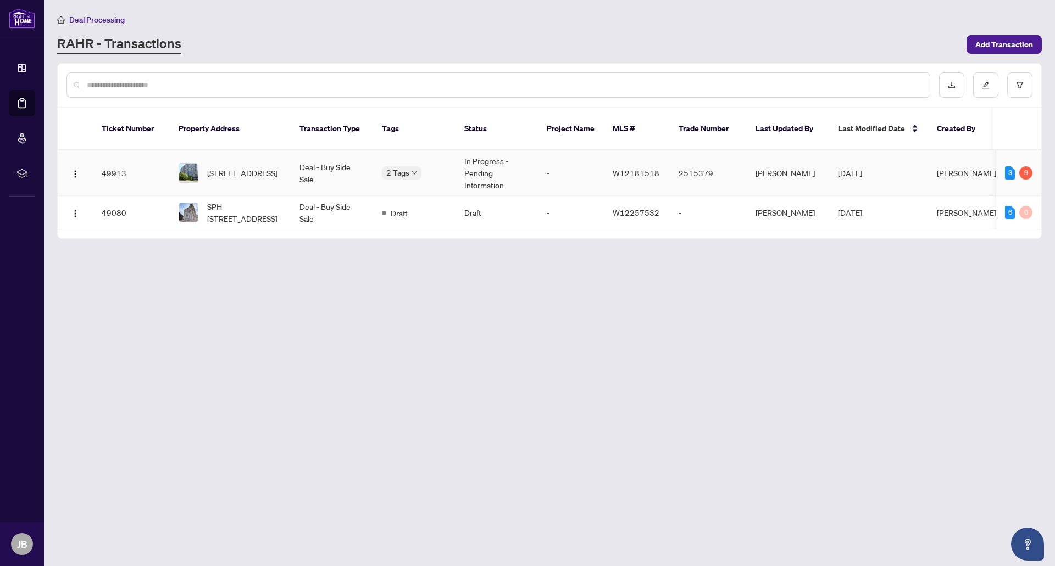
click at [318, 171] on td "Deal - Buy Side Sale" at bounding box center [332, 174] width 82 height 46
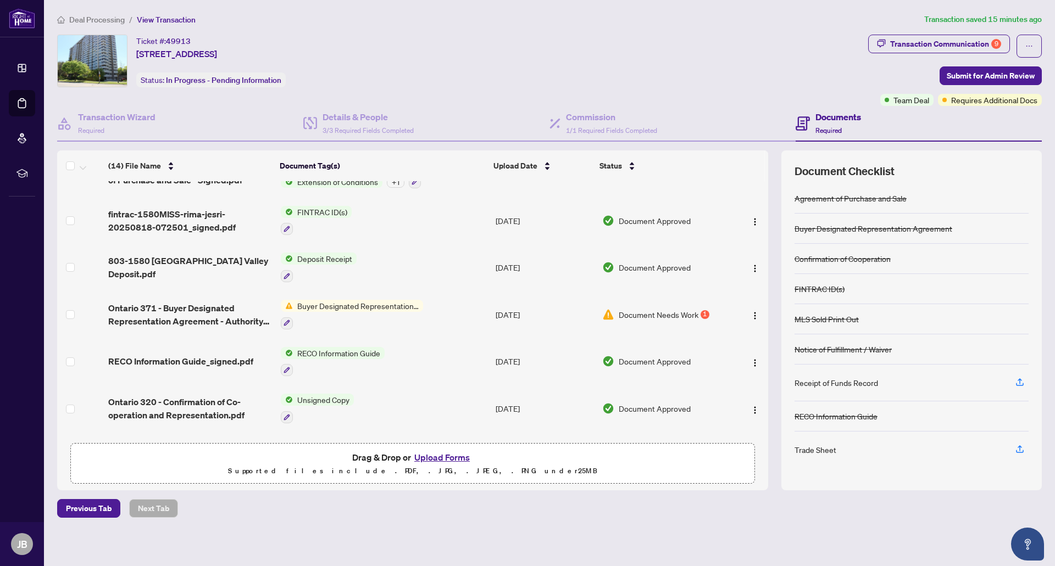
scroll to position [387, 0]
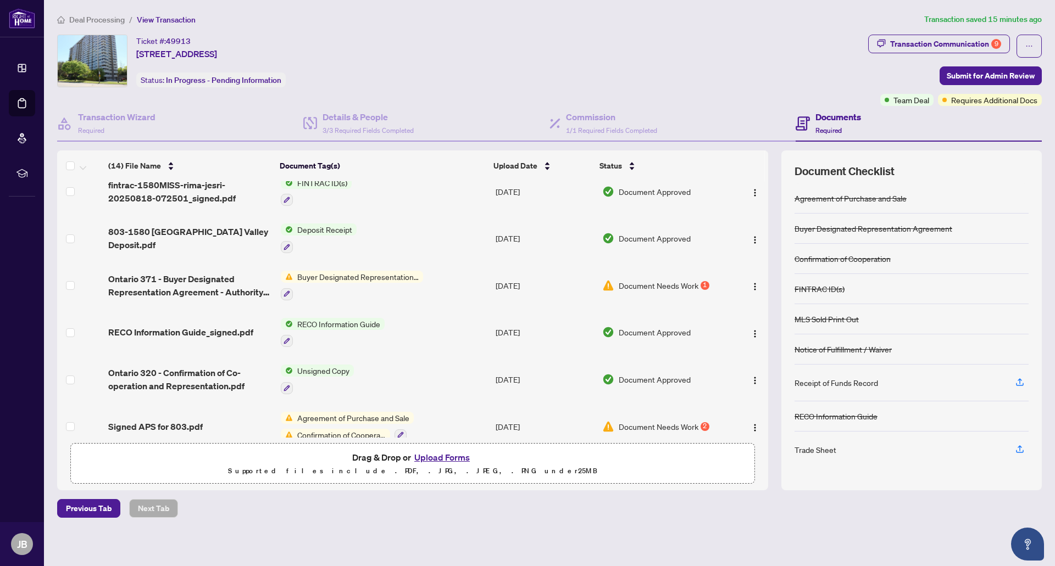
drag, startPoint x: 752, startPoint y: 408, endPoint x: 739, endPoint y: 410, distance: 12.8
click at [752, 424] on img "button" at bounding box center [755, 428] width 9 height 9
click at [428, 455] on button "Upload Forms" at bounding box center [442, 458] width 62 height 14
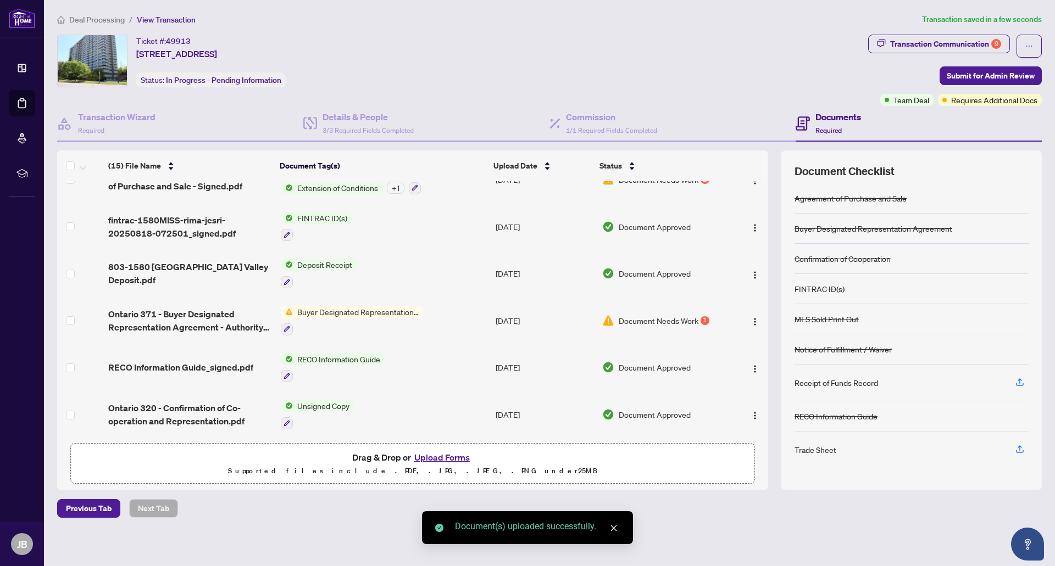
scroll to position [0, 0]
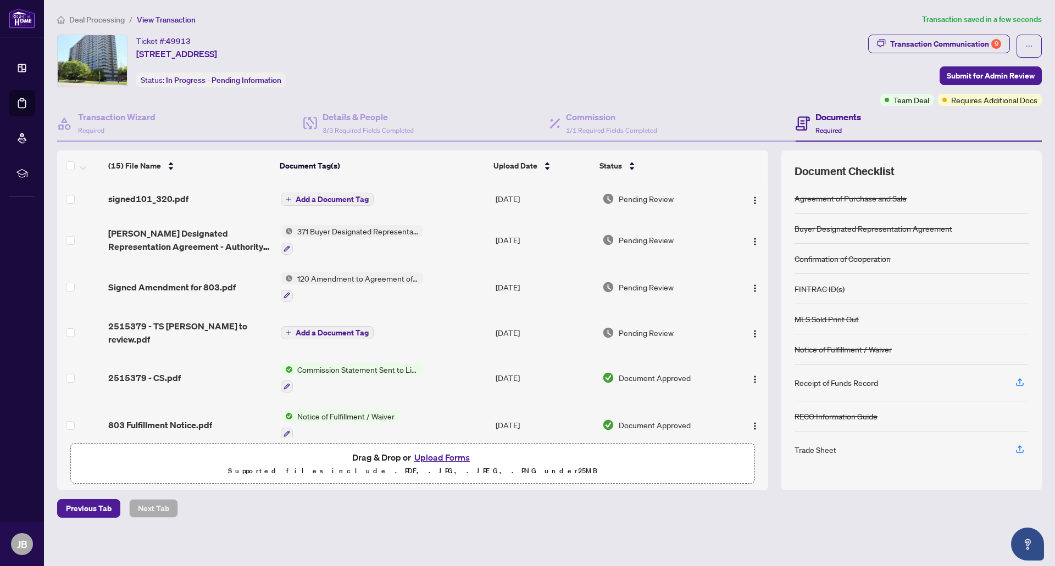
click at [327, 200] on span "Add a Document Tag" at bounding box center [332, 200] width 73 height 8
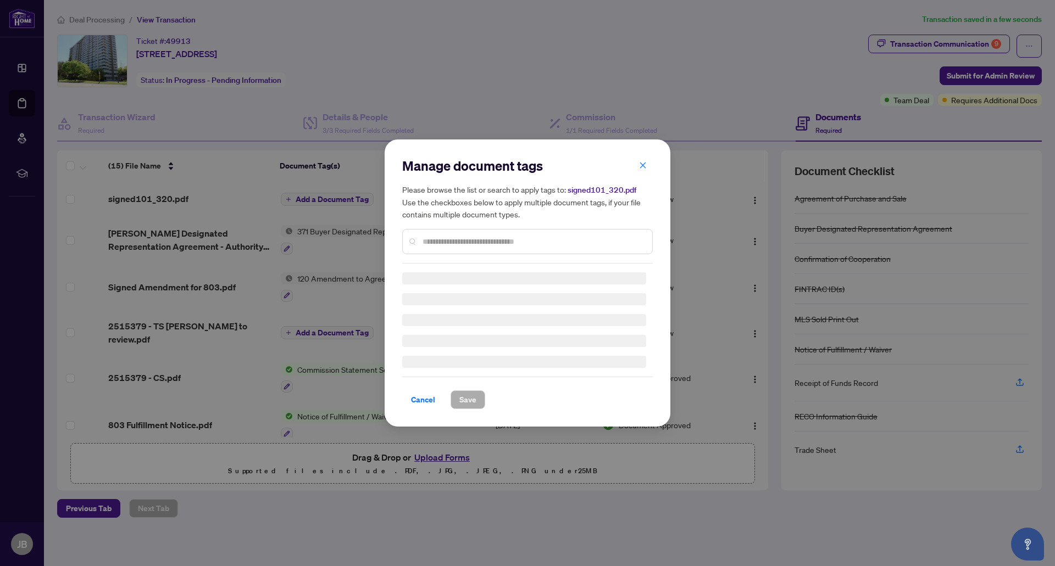
click at [448, 240] on div "Manage document tags Please browse the list or search to apply tags to: signed1…" at bounding box center [527, 210] width 251 height 107
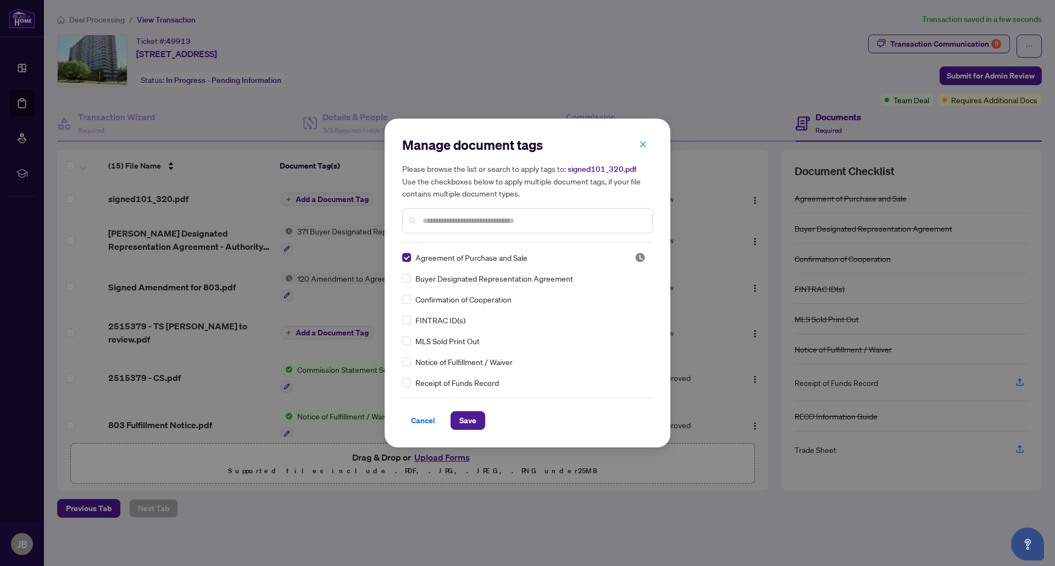
click at [454, 220] on input "text" at bounding box center [533, 221] width 221 height 12
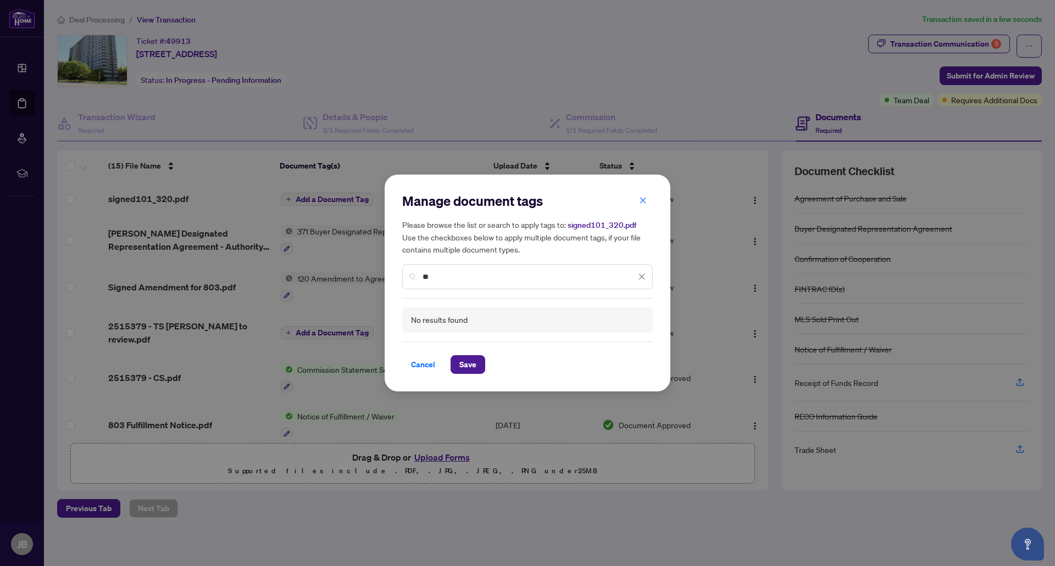
type input "*"
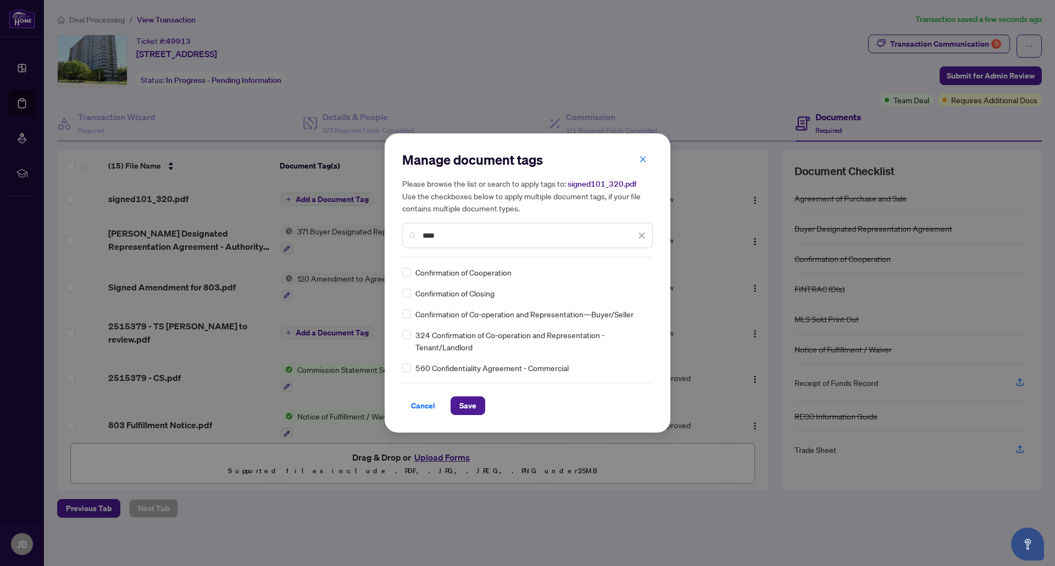
type input "****"
click at [453, 397] on button "Save" at bounding box center [468, 406] width 35 height 19
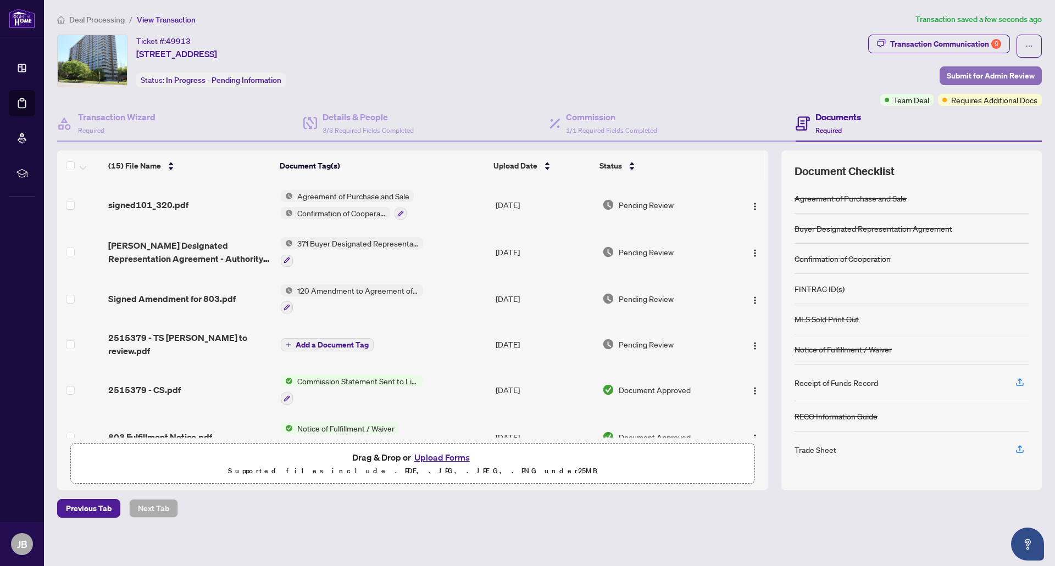
click at [969, 74] on span "Submit for Admin Review" at bounding box center [991, 76] width 88 height 18
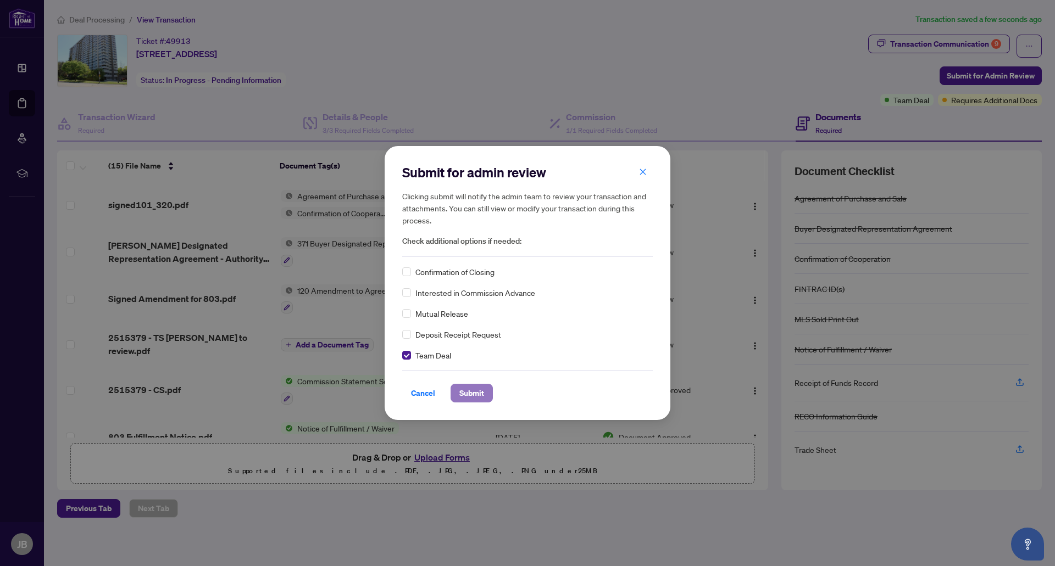
click at [459, 393] on span "Submit" at bounding box center [471, 394] width 25 height 18
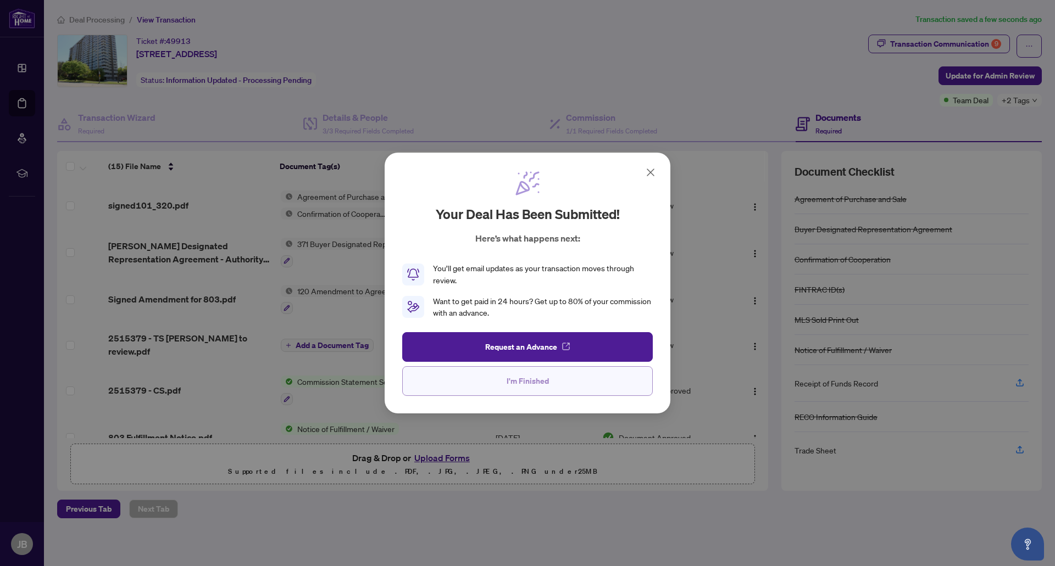
click at [537, 378] on span "I'm Finished" at bounding box center [528, 382] width 42 height 18
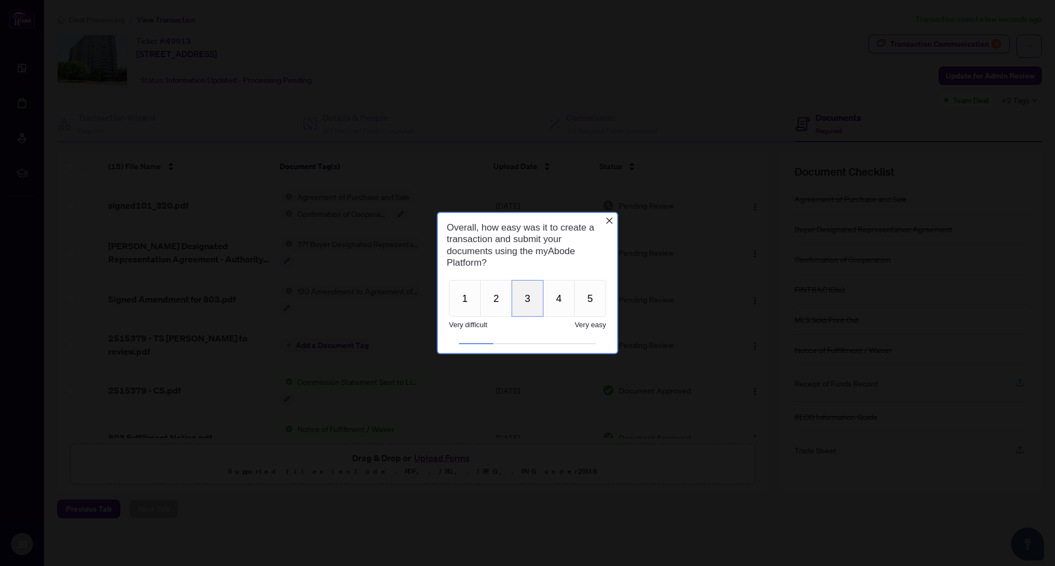
click at [520, 298] on button "3" at bounding box center [528, 298] width 32 height 37
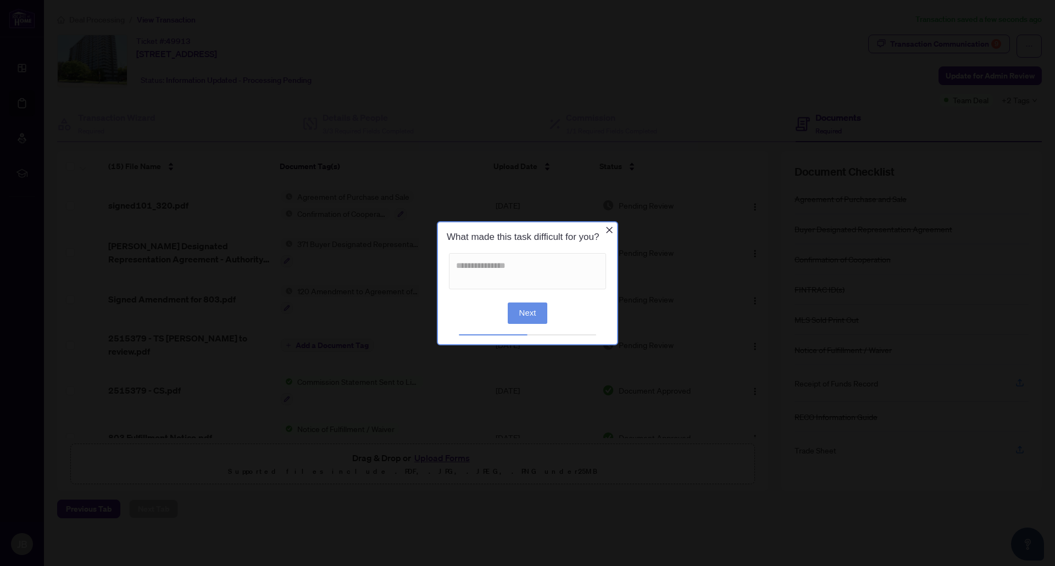
click at [608, 230] on icon "Close button" at bounding box center [609, 230] width 7 height 7
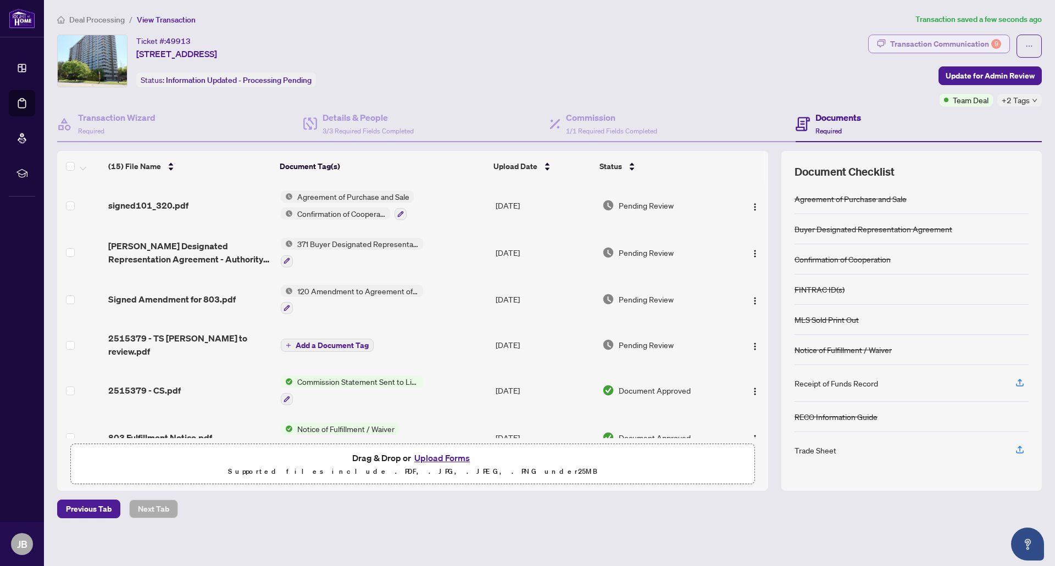
click at [987, 45] on div "Transaction Communication 9" at bounding box center [945, 44] width 111 height 18
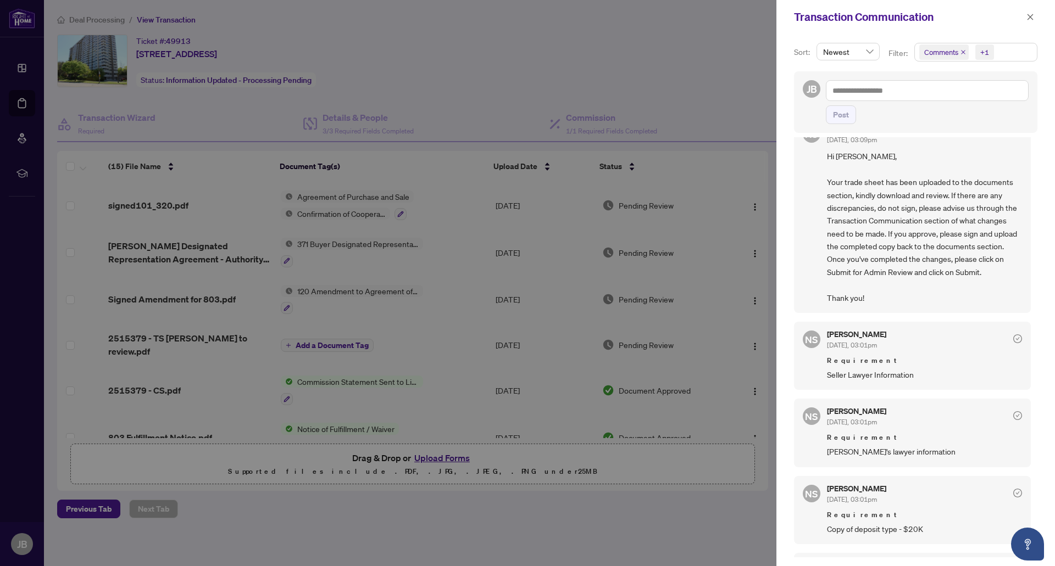
scroll to position [29, 0]
click at [697, 70] on div at bounding box center [527, 283] width 1055 height 566
click at [1029, 18] on icon "close" at bounding box center [1030, 17] width 6 height 6
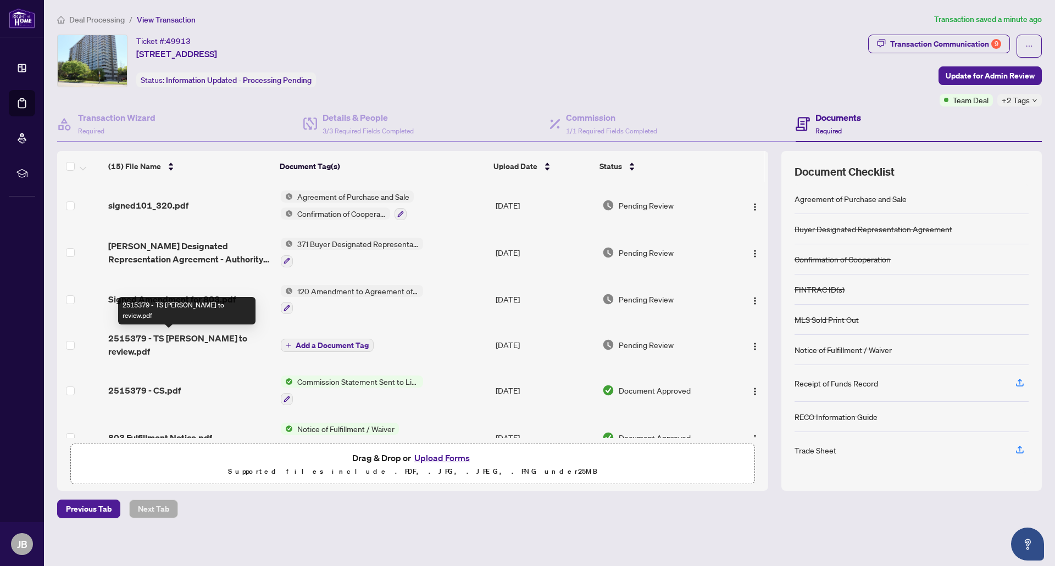
click at [213, 339] on span "2515379 - TS [PERSON_NAME] to review.pdf" at bounding box center [189, 345] width 163 height 26
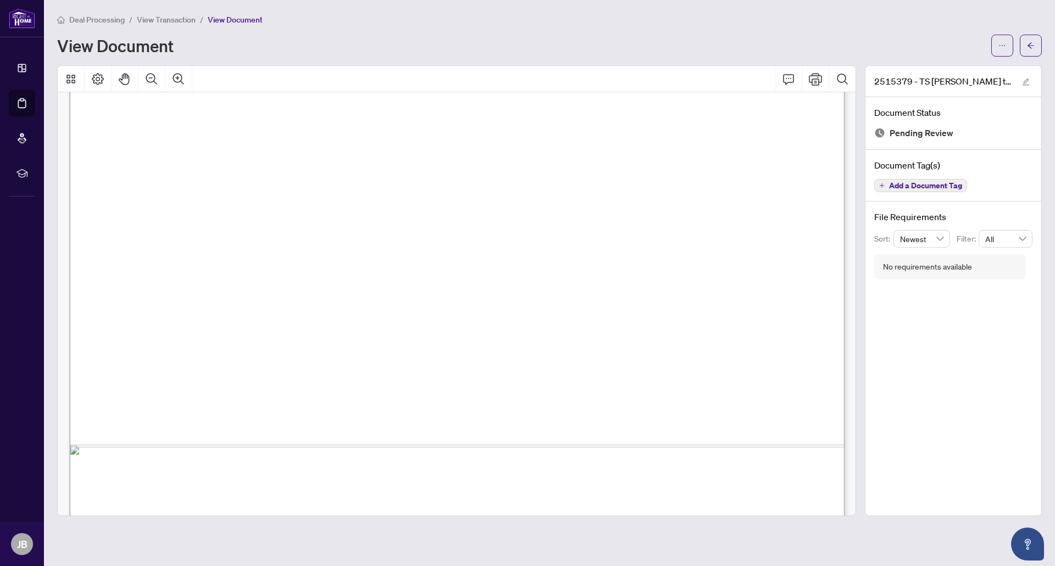
scroll to position [423, 0]
click at [995, 48] on button "button" at bounding box center [1002, 46] width 22 height 22
click at [925, 29] on div "Deal Processing / View Transaction / View Document View Document" at bounding box center [549, 34] width 985 height 43
click at [1024, 80] on icon "edit" at bounding box center [1026, 82] width 8 height 8
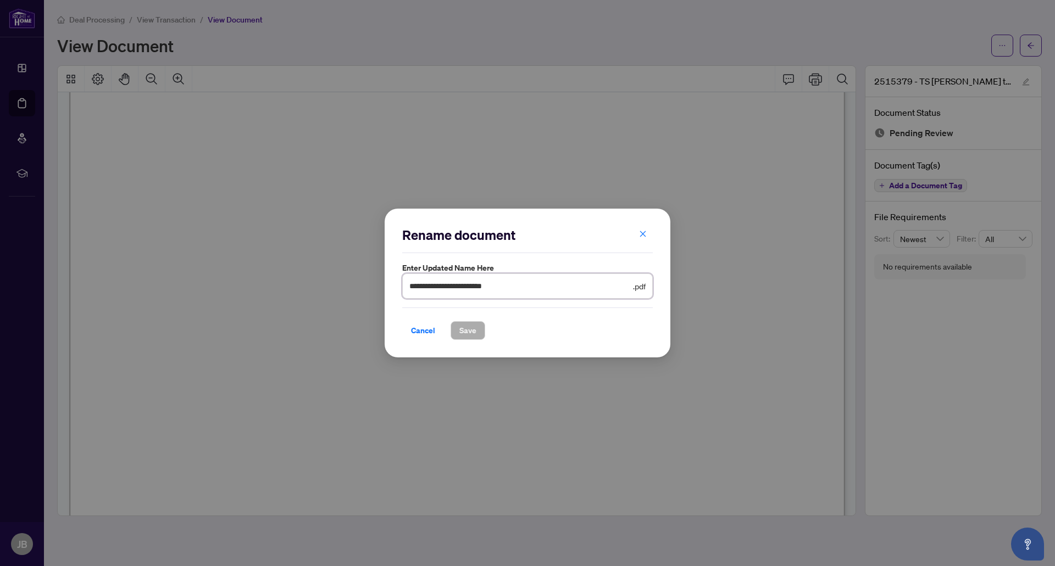
click at [533, 290] on input "**********" at bounding box center [519, 286] width 221 height 12
click at [427, 327] on span "Cancel" at bounding box center [423, 331] width 24 height 18
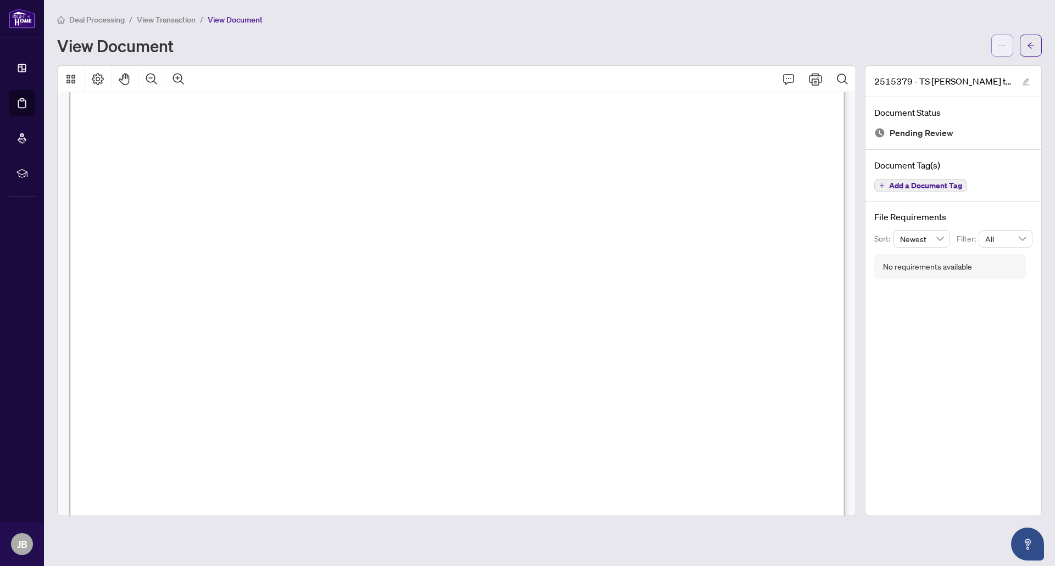
click at [1002, 44] on icon "ellipsis" at bounding box center [1002, 46] width 8 height 8
click at [943, 66] on span "Download" at bounding box center [963, 69] width 84 height 12
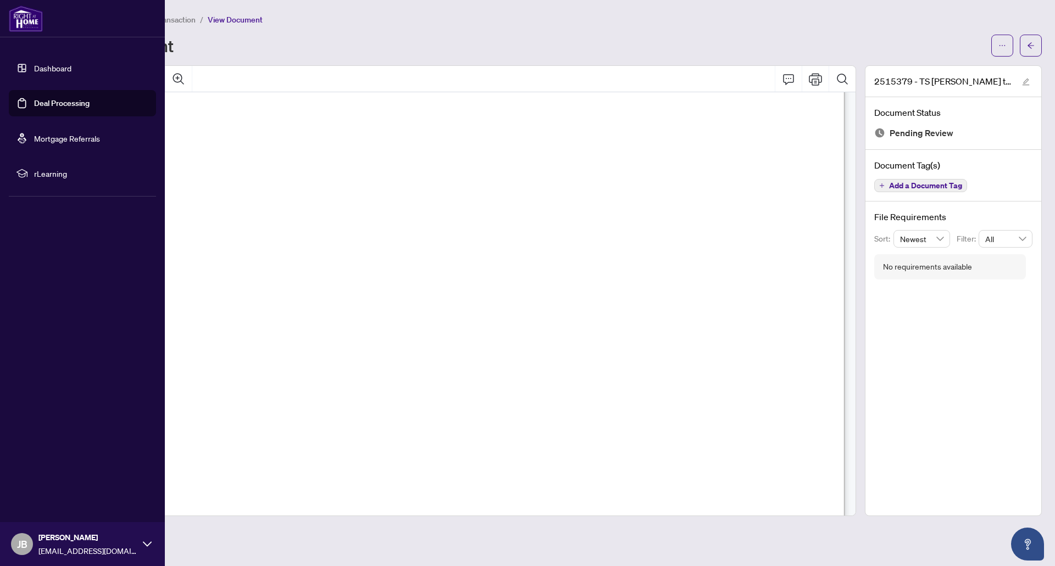
click at [35, 64] on link "Dashboard" at bounding box center [52, 68] width 37 height 10
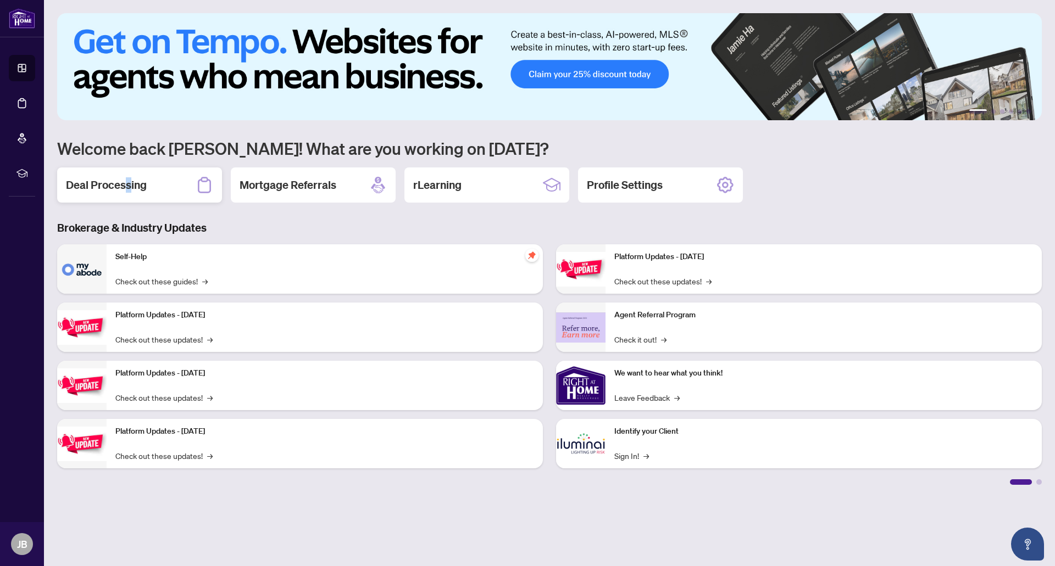
click at [129, 186] on h2 "Deal Processing" at bounding box center [106, 184] width 81 height 15
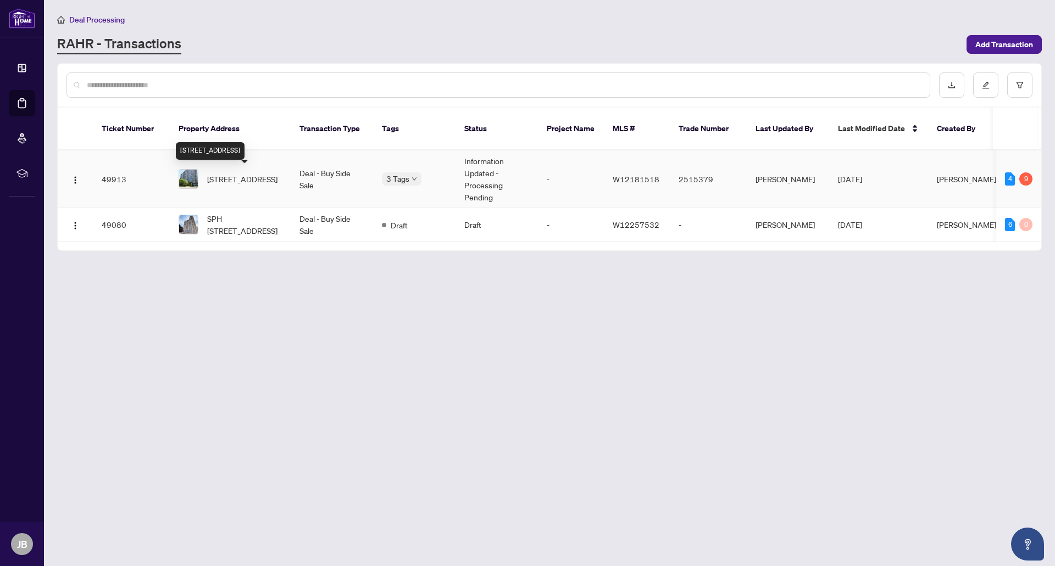
click at [225, 180] on span "[STREET_ADDRESS]" at bounding box center [242, 179] width 70 height 12
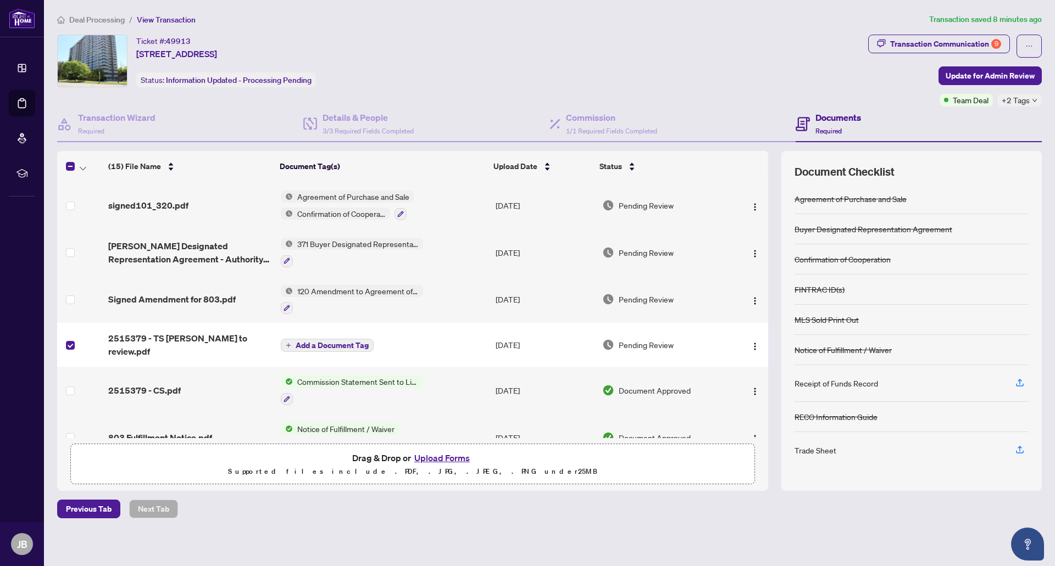
click at [312, 342] on span "Add a Document Tag" at bounding box center [332, 346] width 73 height 8
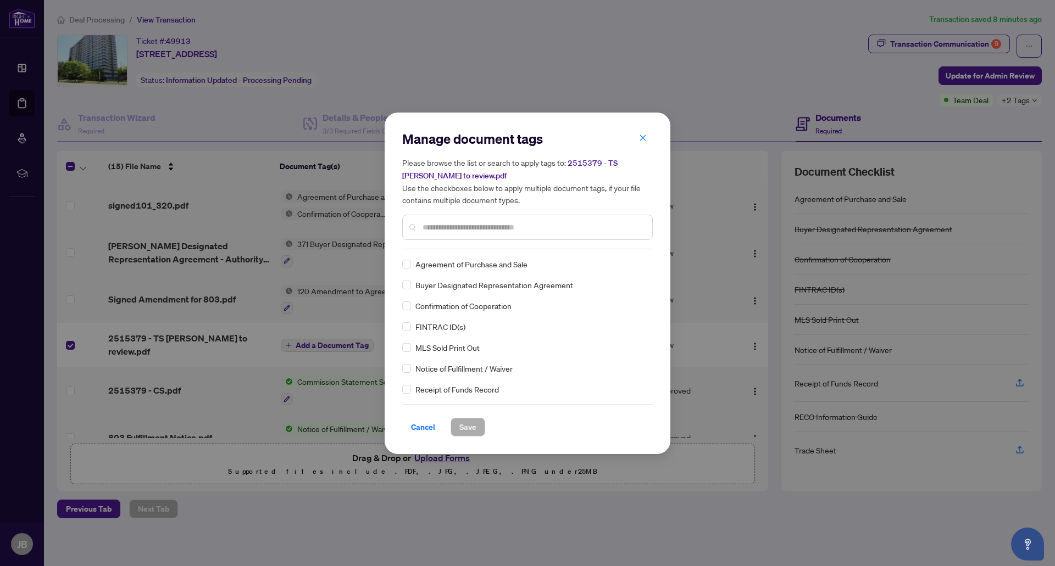
click at [464, 227] on input "text" at bounding box center [533, 227] width 221 height 12
type input "****"
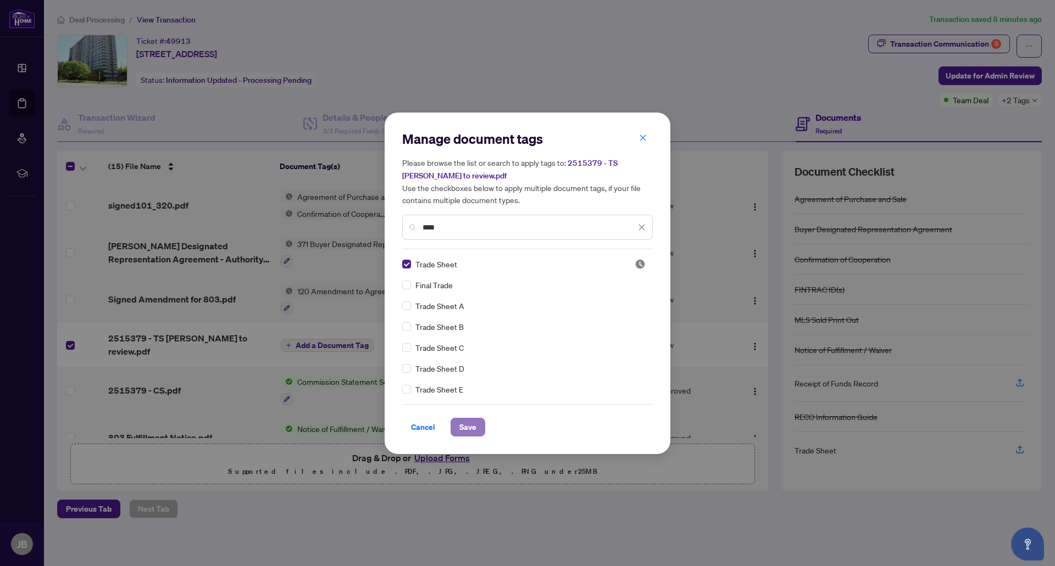
click at [465, 429] on span "Save" at bounding box center [467, 428] width 17 height 18
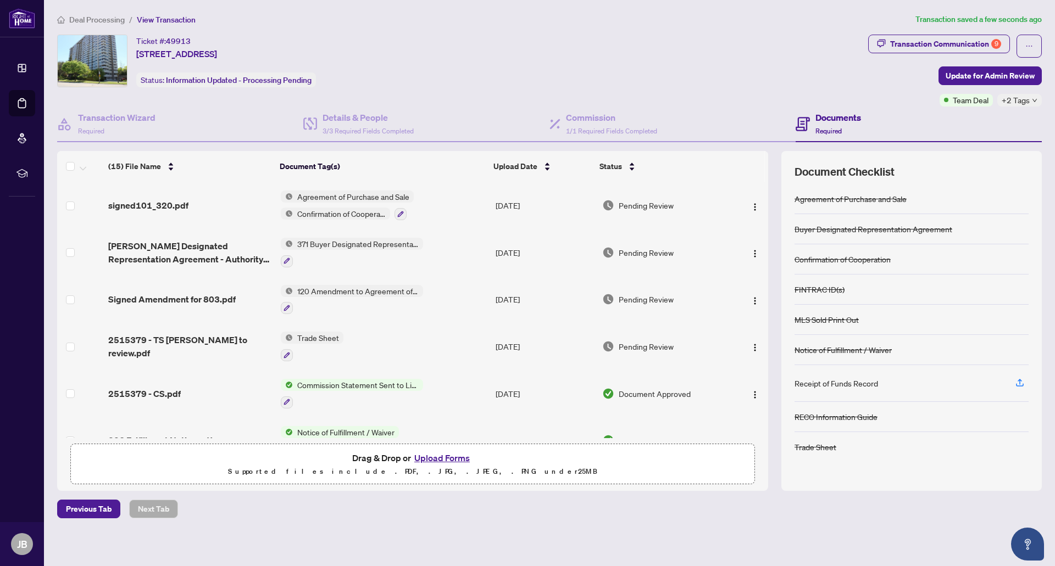
click at [443, 460] on button "Upload Forms" at bounding box center [442, 458] width 62 height 14
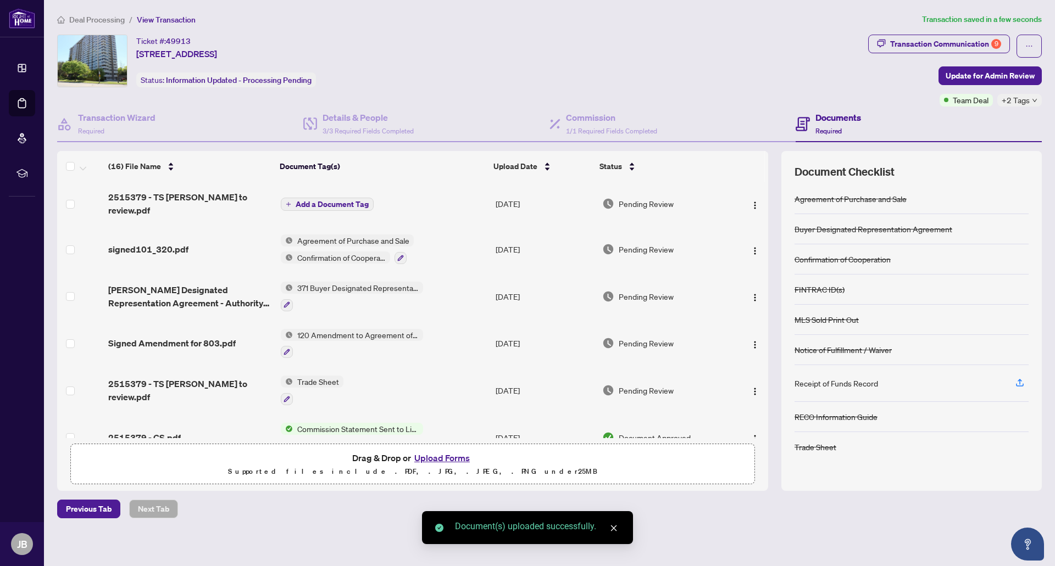
click at [309, 198] on button "Add a Document Tag" at bounding box center [327, 204] width 93 height 13
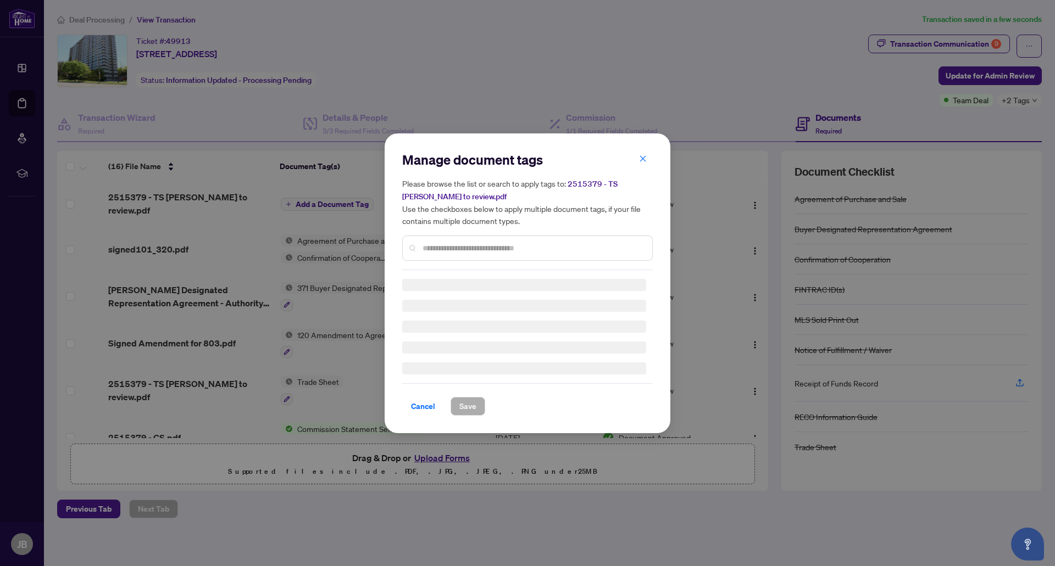
click at [460, 244] on div "Manage document tags Please browse the list or search to apply tags to: 2515379…" at bounding box center [527, 210] width 251 height 119
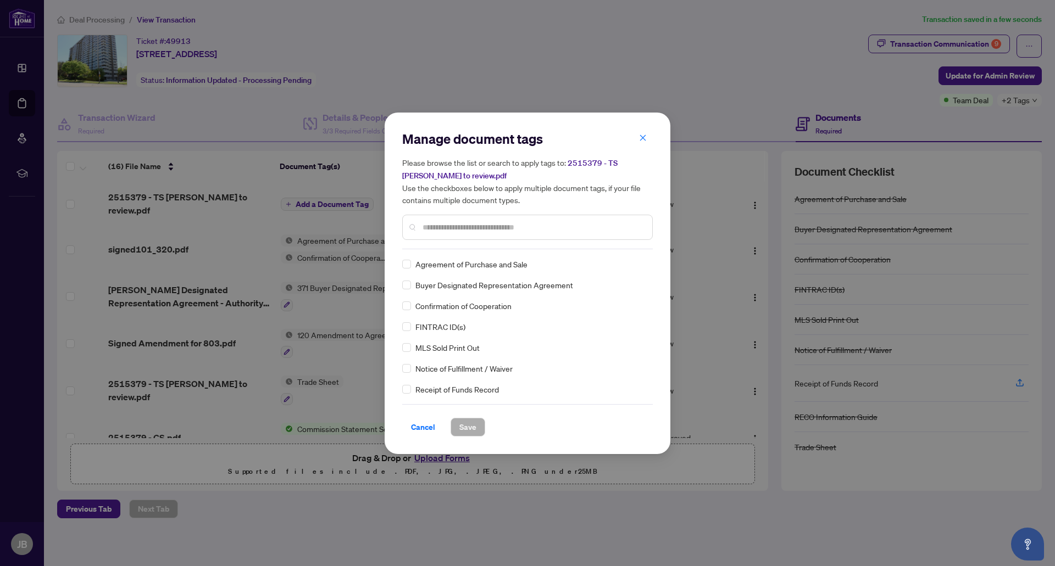
click at [458, 233] on div at bounding box center [527, 227] width 251 height 25
type input "****"
click at [437, 263] on span "Trade Sheet" at bounding box center [436, 264] width 42 height 12
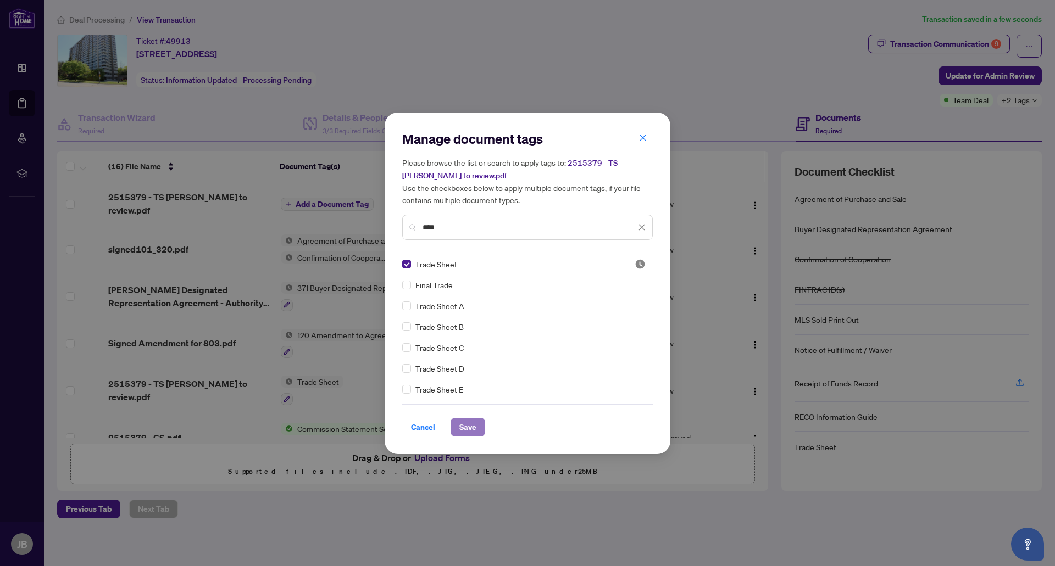
click at [469, 423] on span "Save" at bounding box center [467, 428] width 17 height 18
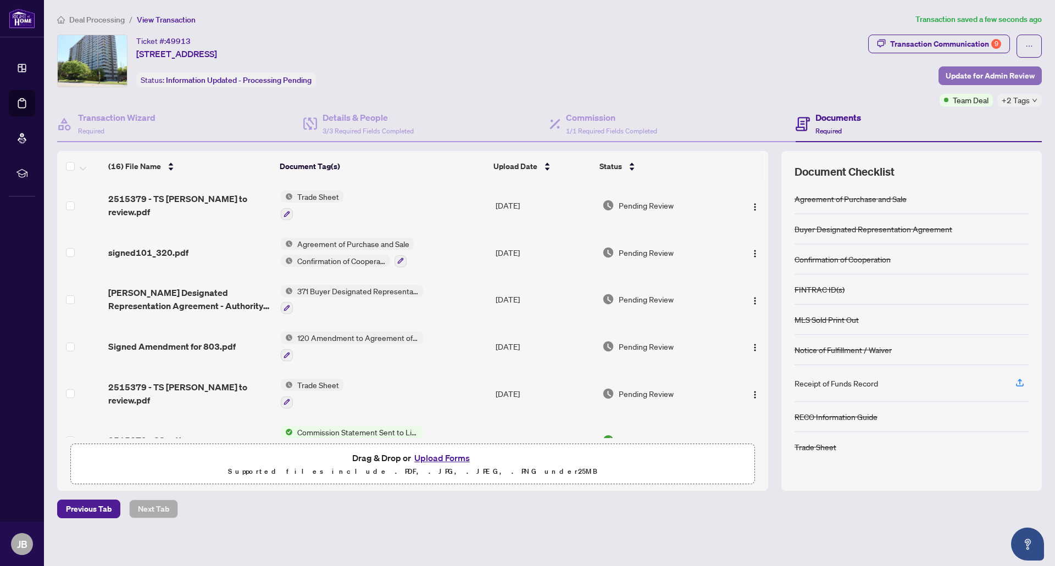
click at [980, 73] on span "Update for Admin Review" at bounding box center [990, 76] width 89 height 18
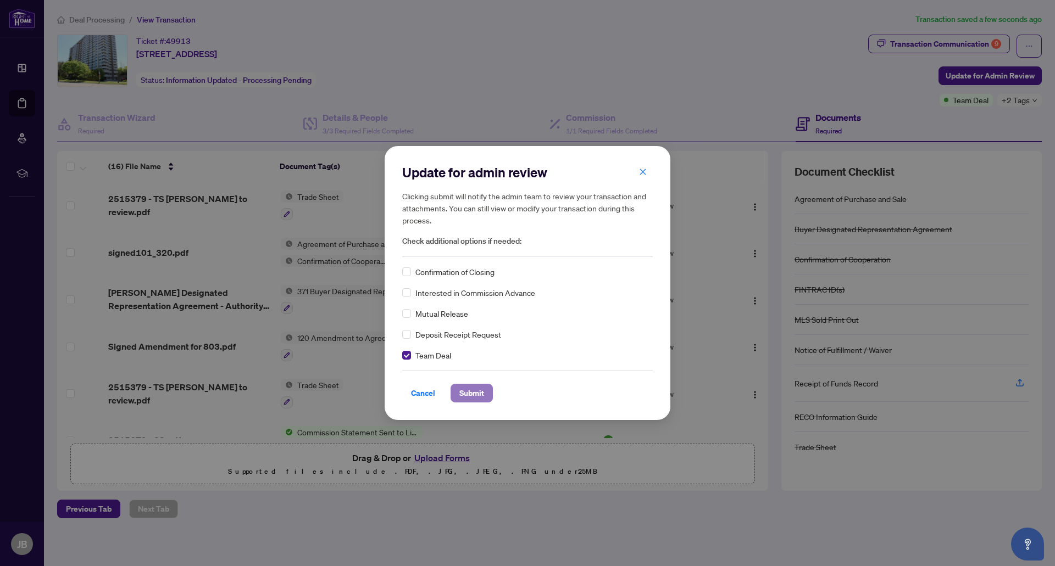
click at [462, 393] on span "Submit" at bounding box center [471, 394] width 25 height 18
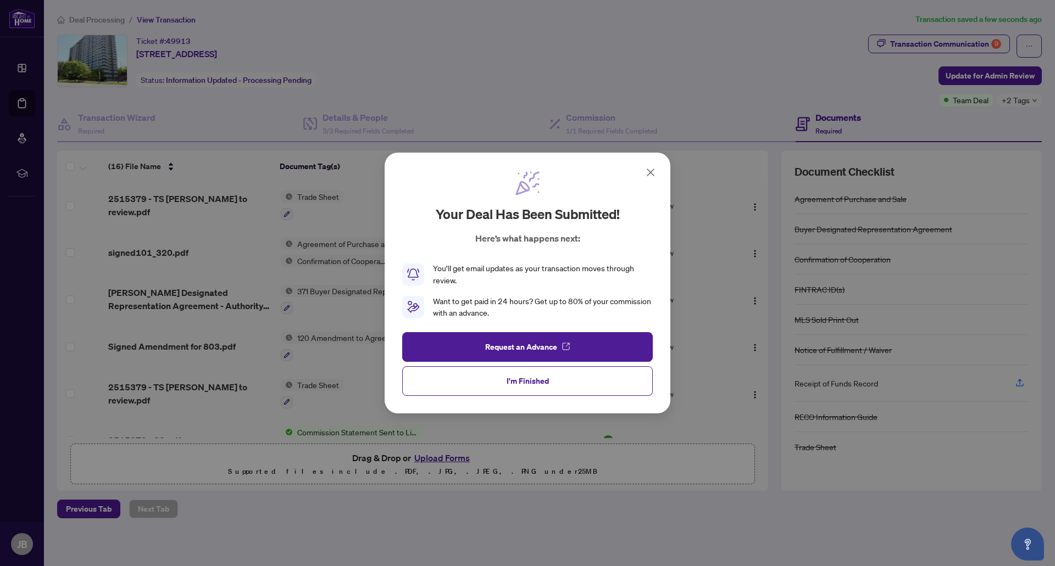
click at [525, 378] on span "I'm Finished" at bounding box center [528, 382] width 42 height 18
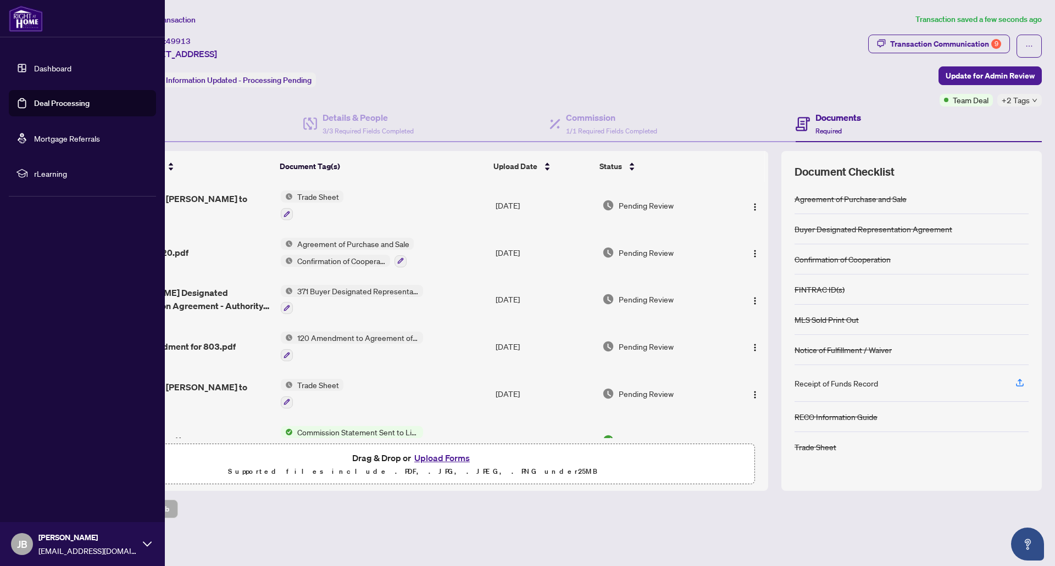
drag, startPoint x: 24, startPoint y: 63, endPoint x: 60, endPoint y: 71, distance: 37.2
click at [34, 64] on link "Dashboard" at bounding box center [52, 68] width 37 height 10
